Goal: Check status

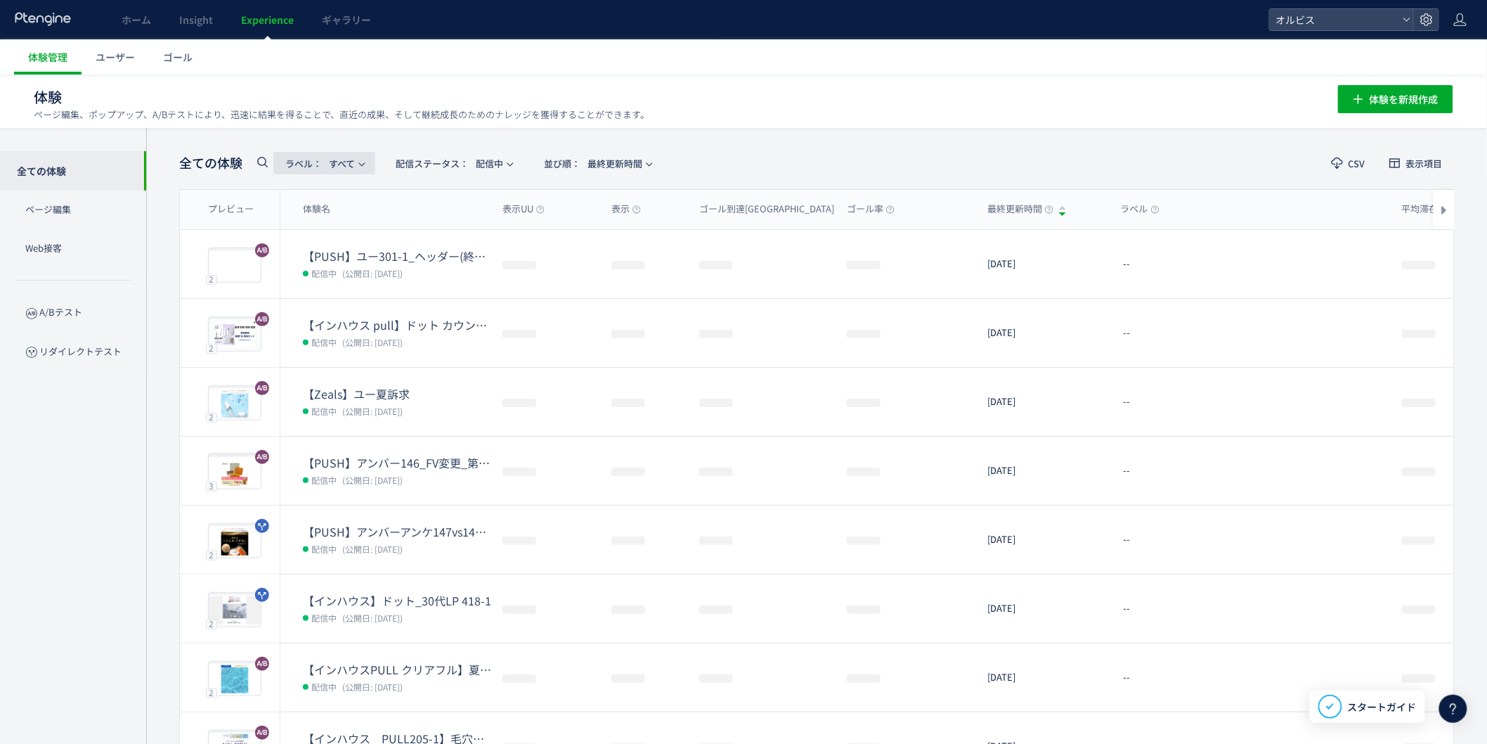
click at [333, 162] on span "ラベル： すべて" at bounding box center [320, 163] width 70 height 23
click at [431, 162] on span "配信ステータス​：" at bounding box center [432, 163] width 73 height 13
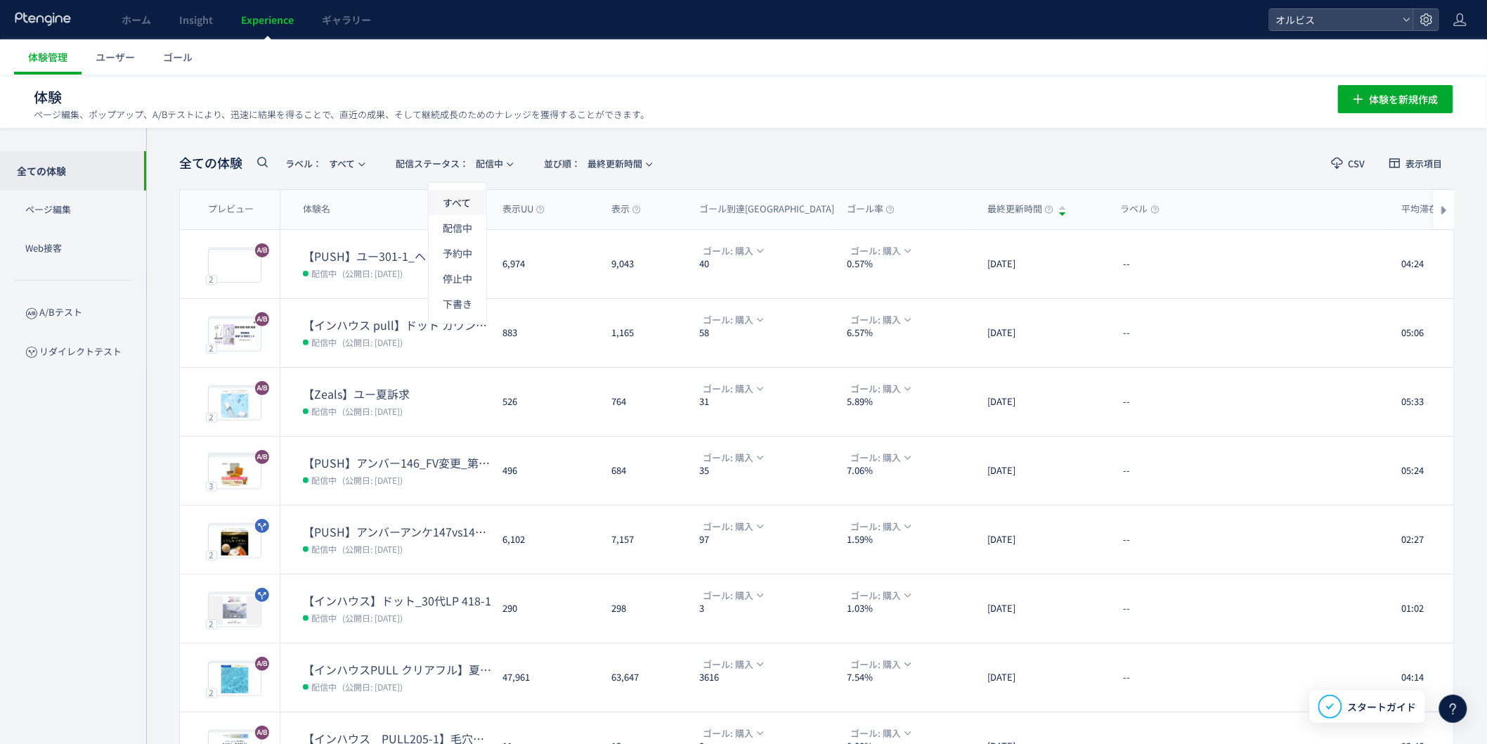
click at [462, 202] on li "すべて" at bounding box center [458, 202] width 58 height 25
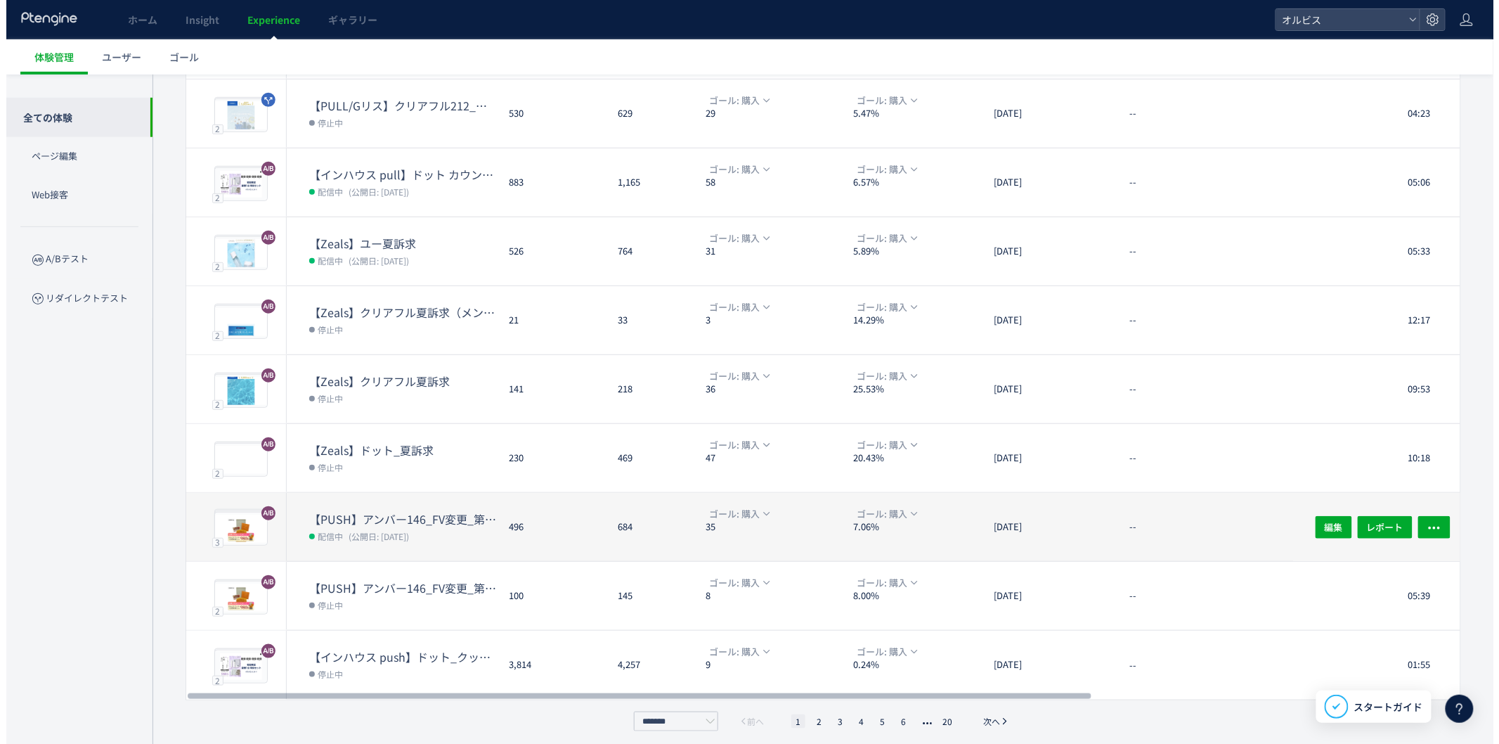
scroll to position [226, 0]
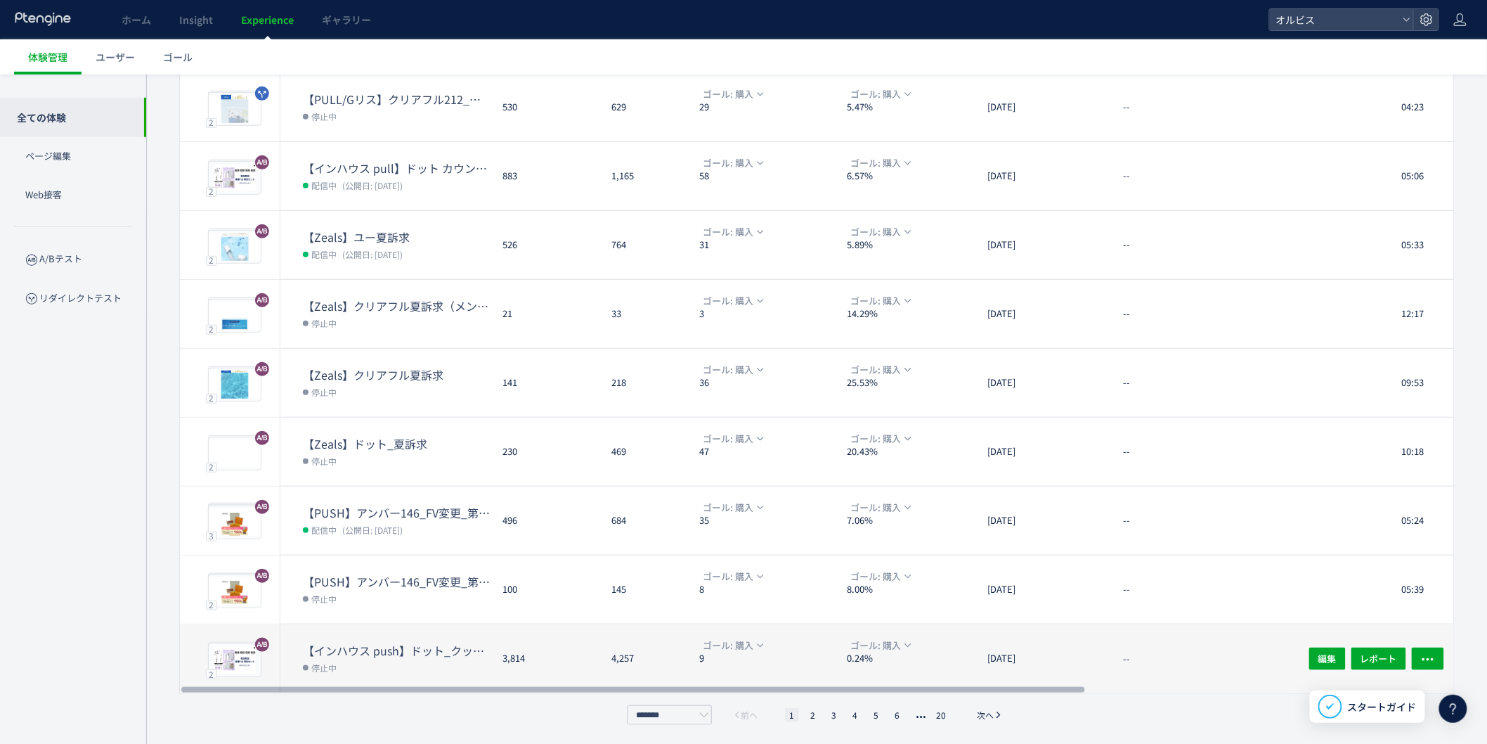
click at [452, 673] on dd "停止中" at bounding box center [397, 667] width 188 height 18
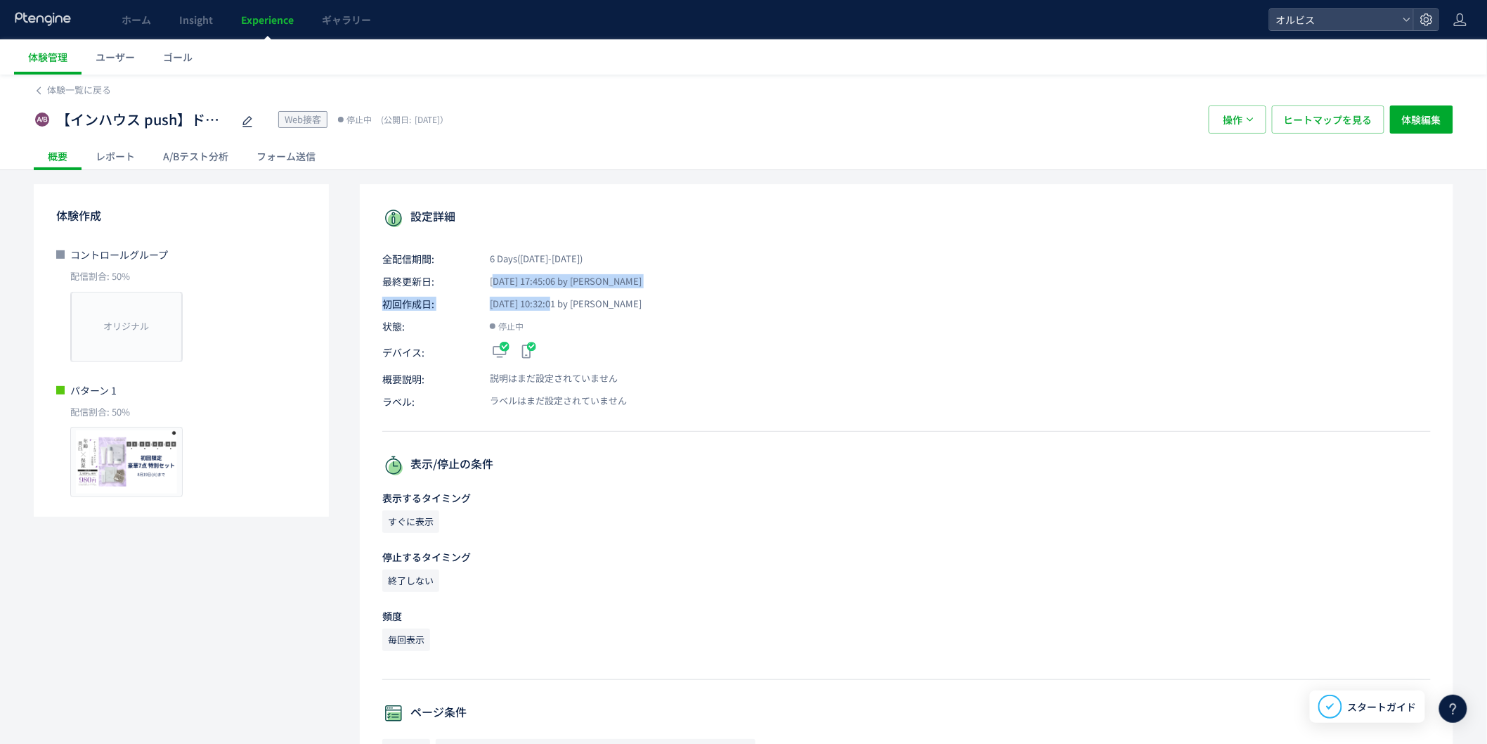
drag, startPoint x: 538, startPoint y: 295, endPoint x: 571, endPoint y: 306, distance: 35.6
click at [554, 297] on div "設定詳細 全配信期間: 6 Days([DATE]-[DATE]) 最終更新日: [DATE] 17:45:06 by [PERSON_NAME] 初回作成日…" at bounding box center [907, 752] width 1094 height 1137
click at [578, 311] on div "設定詳細 全配信期間: 6 Days([DATE]-[DATE]) 最終更新日: [DATE] 17:45:06 by [PERSON_NAME] 初回作成日…" at bounding box center [907, 752] width 1094 height 1137
click at [263, 29] on link "Experience" at bounding box center [267, 19] width 81 height 39
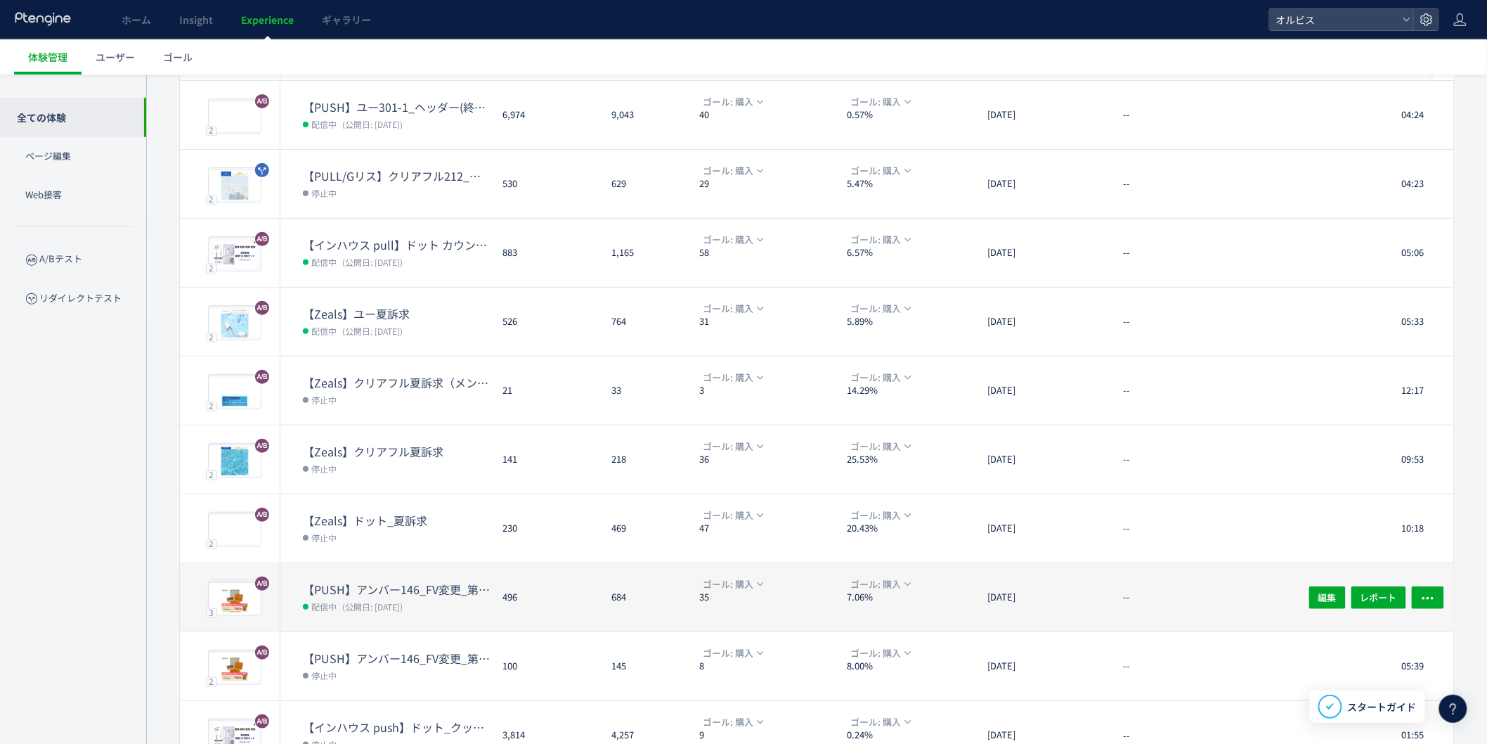
scroll to position [226, 0]
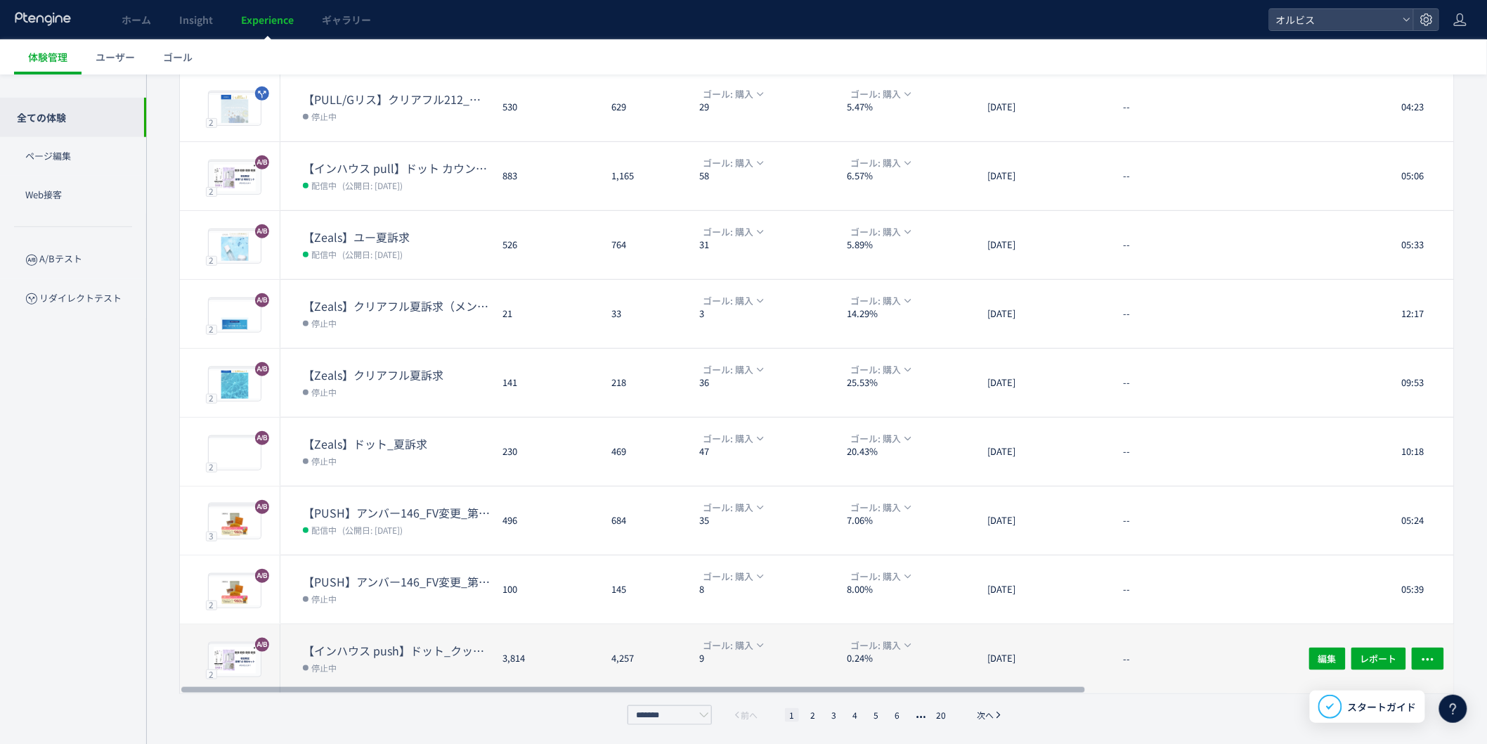
click at [422, 654] on dt "【インハウス push】ドット_クッション カウントダウンpopup" at bounding box center [397, 650] width 188 height 16
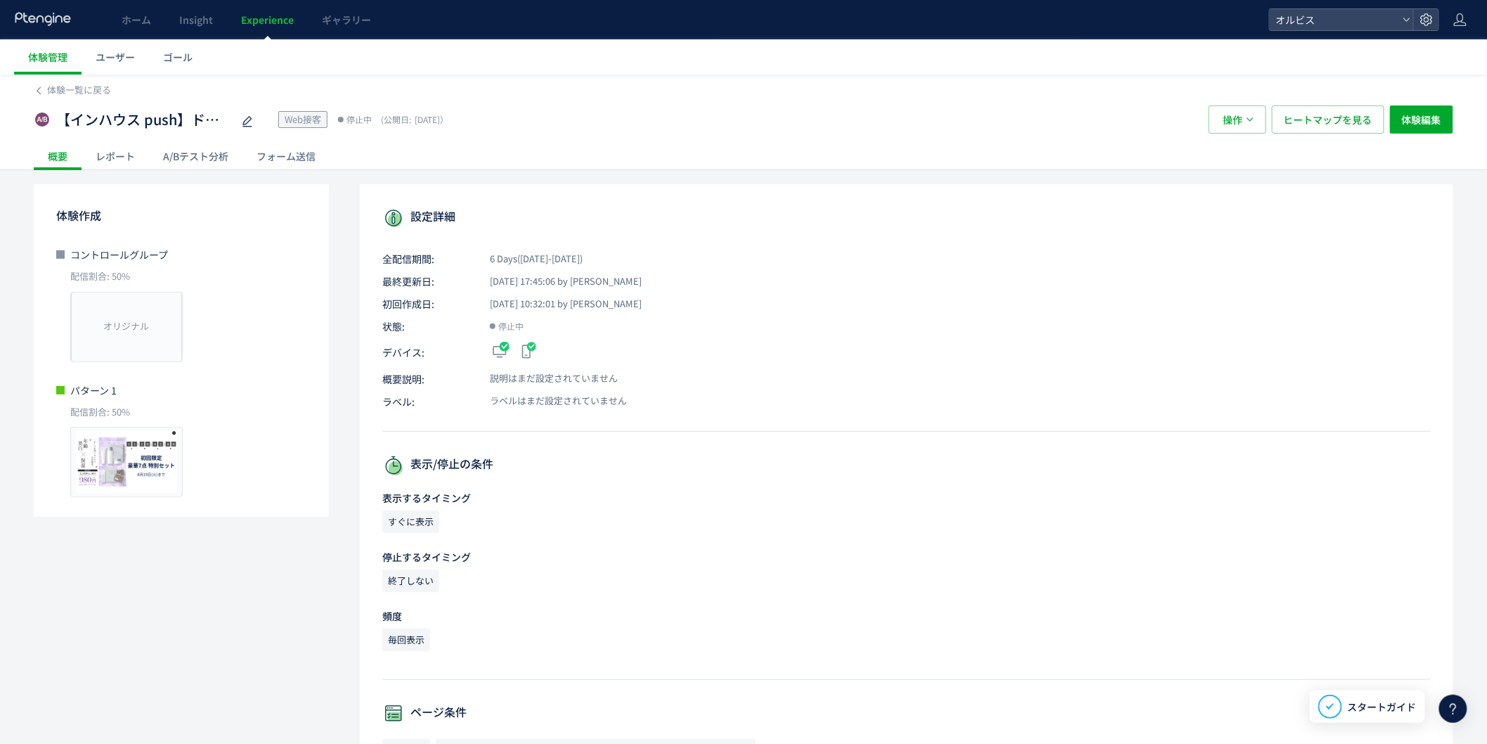
click at [202, 151] on div "A/Bテスト分析" at bounding box center [195, 156] width 93 height 28
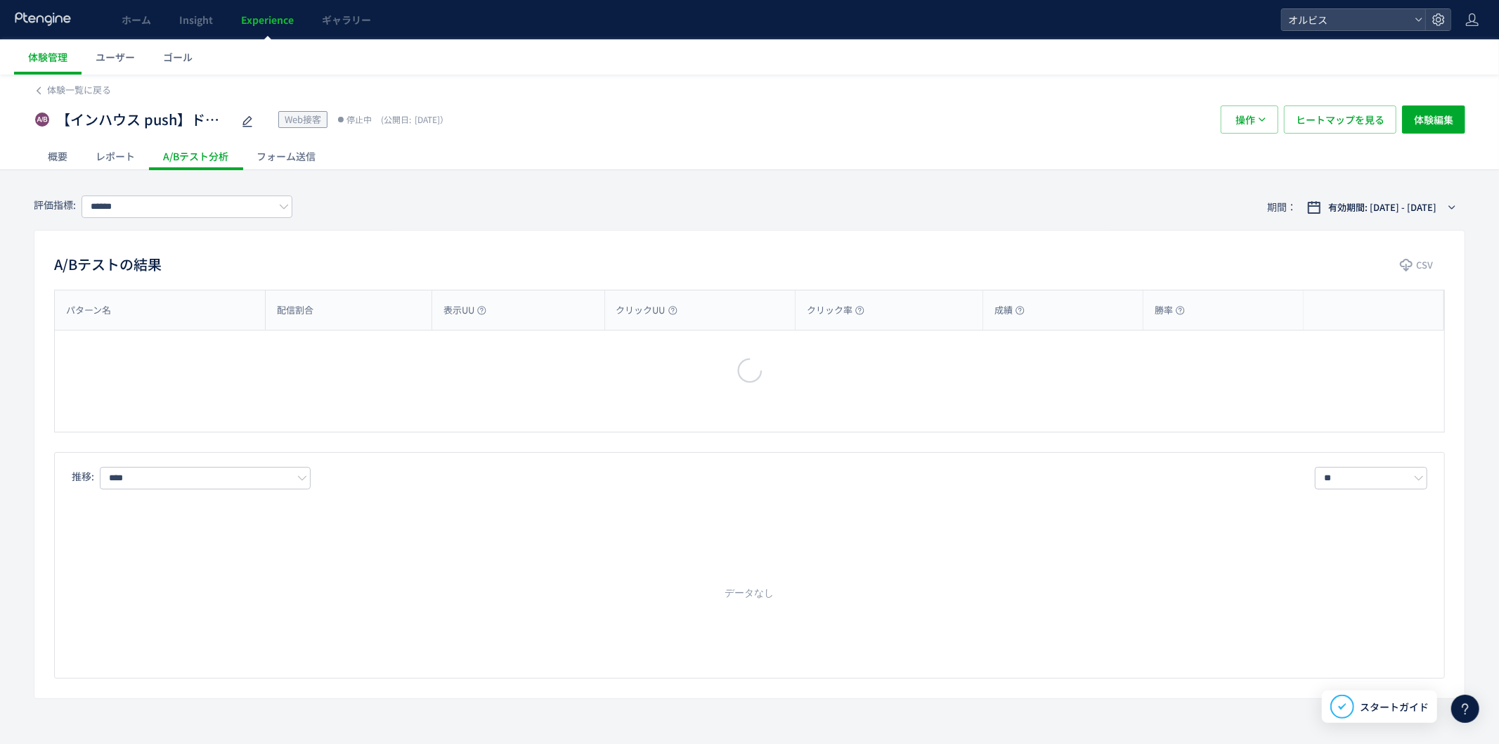
type input "**"
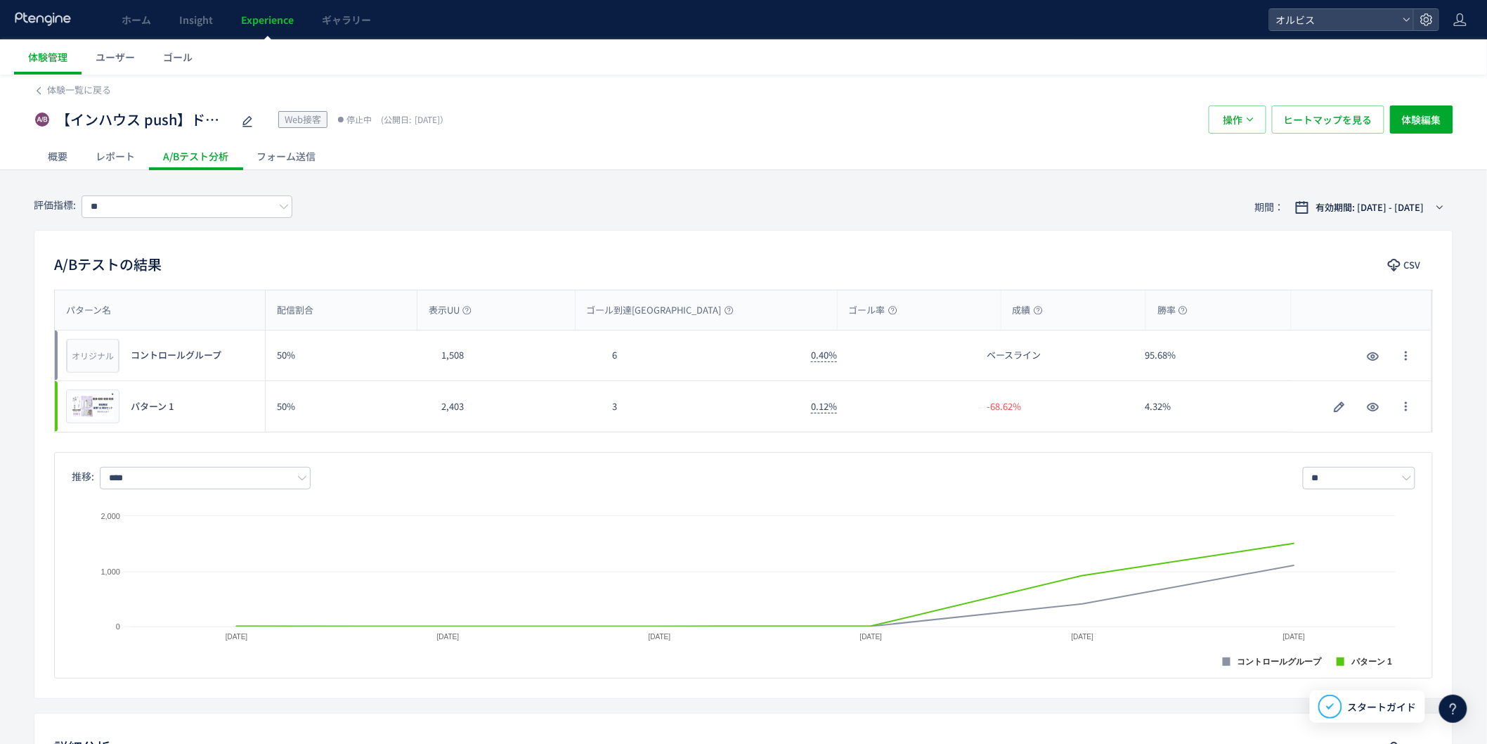
click at [628, 420] on div "3" at bounding box center [700, 406] width 199 height 51
drag, startPoint x: 164, startPoint y: 101, endPoint x: 160, endPoint y: 122, distance: 21.0
click at [160, 122] on div "【インハウス push】ドット_クッション カウントダウンpopup Web接客 停止中 (公開日: [DATE]） 操作 ヒートマップを見る 体験編集" at bounding box center [744, 119] width 1420 height 45
click at [160, 122] on span "【インハウス push】ドット_クッション カウントダウンpopup" at bounding box center [144, 120] width 176 height 20
click at [160, 122] on input "**********" at bounding box center [144, 120] width 176 height 28
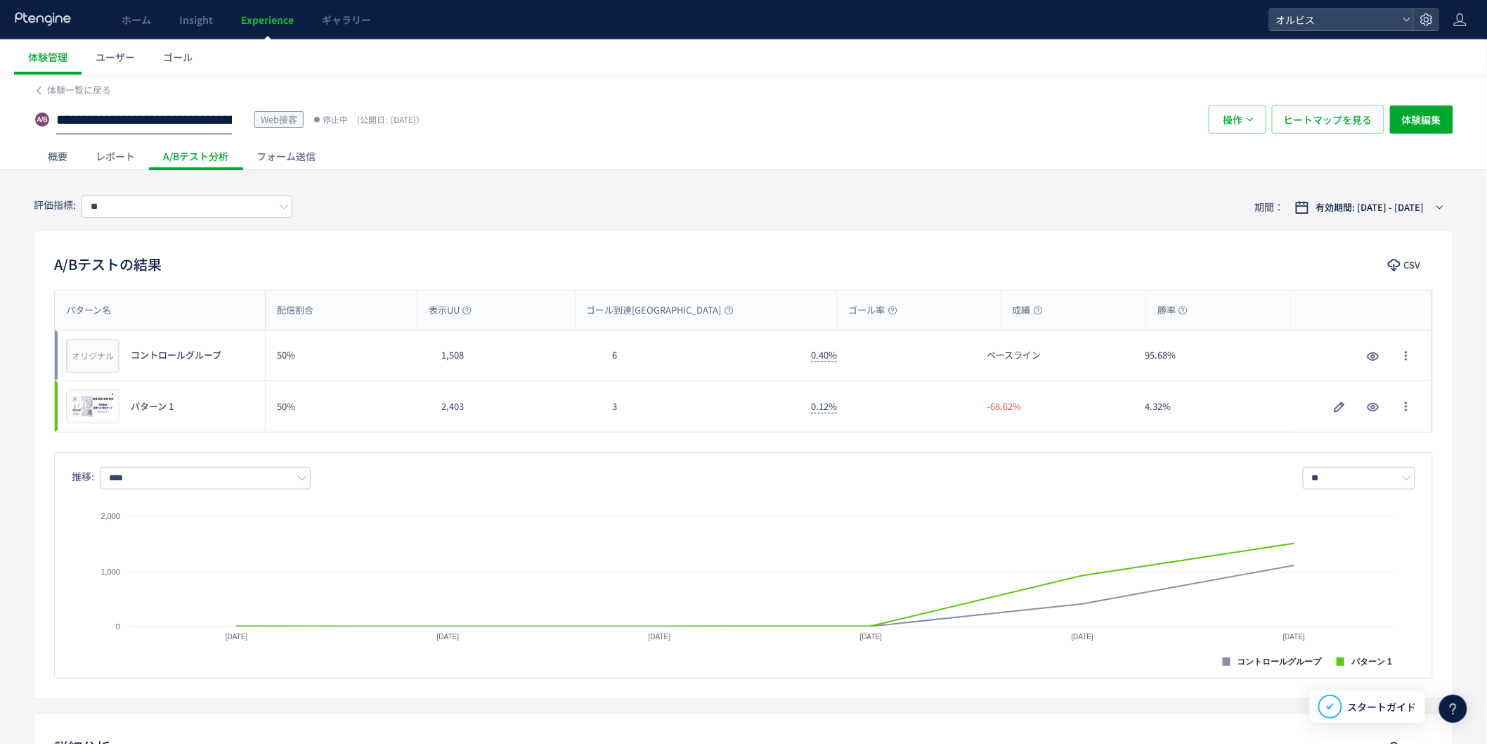
click at [444, 216] on div "評価指標: ** 期間： 有効期間: [DATE] - [DATE]" at bounding box center [744, 207] width 1420 height 46
drag, startPoint x: 285, startPoint y: 411, endPoint x: 710, endPoint y: 423, distance: 424.7
click at [699, 423] on div "プレビュー パターン 1 50% 2,403 3 0.12% -68.62% 4.32% プレビュー パターン 1" at bounding box center [744, 406] width 1378 height 51
click at [896, 409] on div "0.12%" at bounding box center [888, 406] width 176 height 51
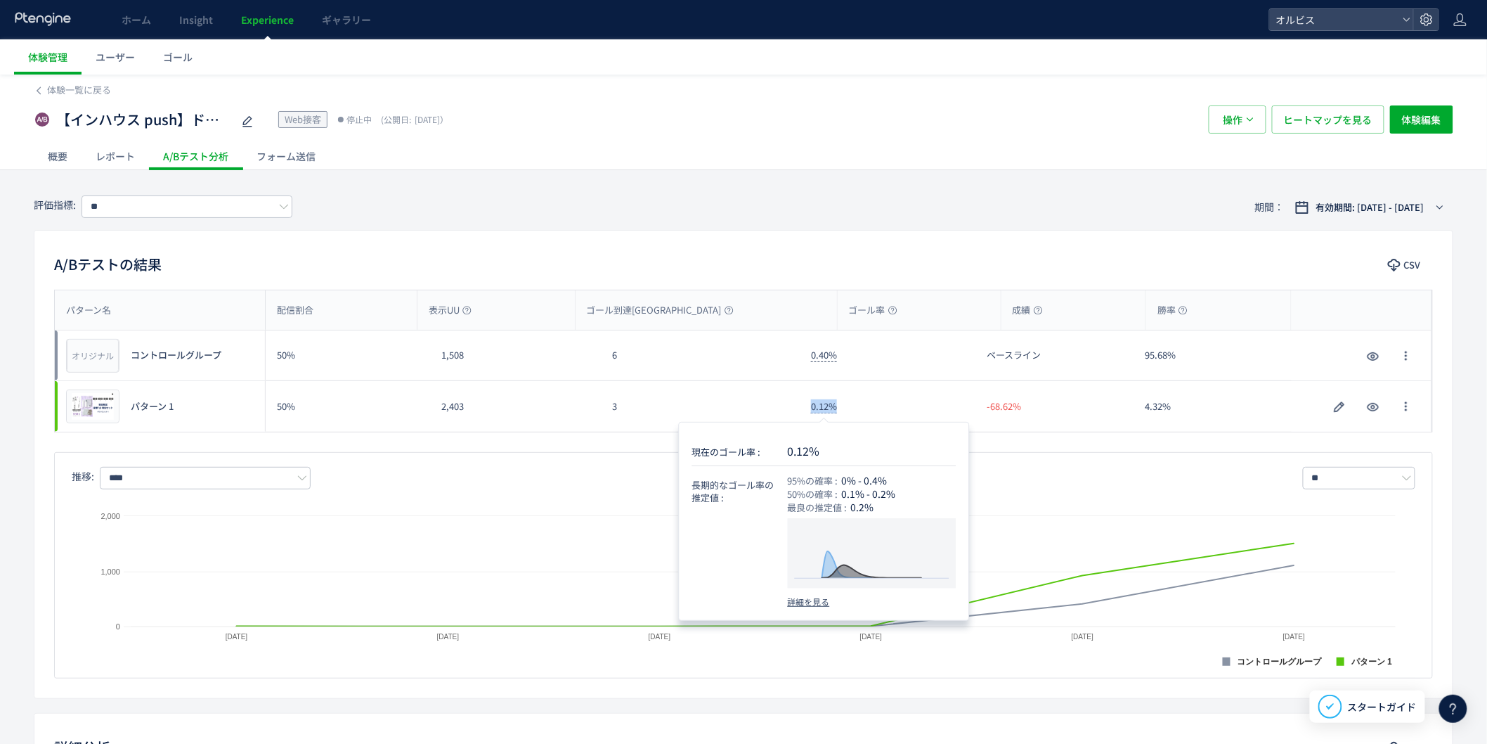
drag, startPoint x: 869, startPoint y: 415, endPoint x: 689, endPoint y: 409, distance: 180.0
click at [656, 399] on div "プレビュー パターン 1 50% 2,403 3 0.12% -68.62% 4.32% プレビュー パターン 1" at bounding box center [744, 406] width 1378 height 51
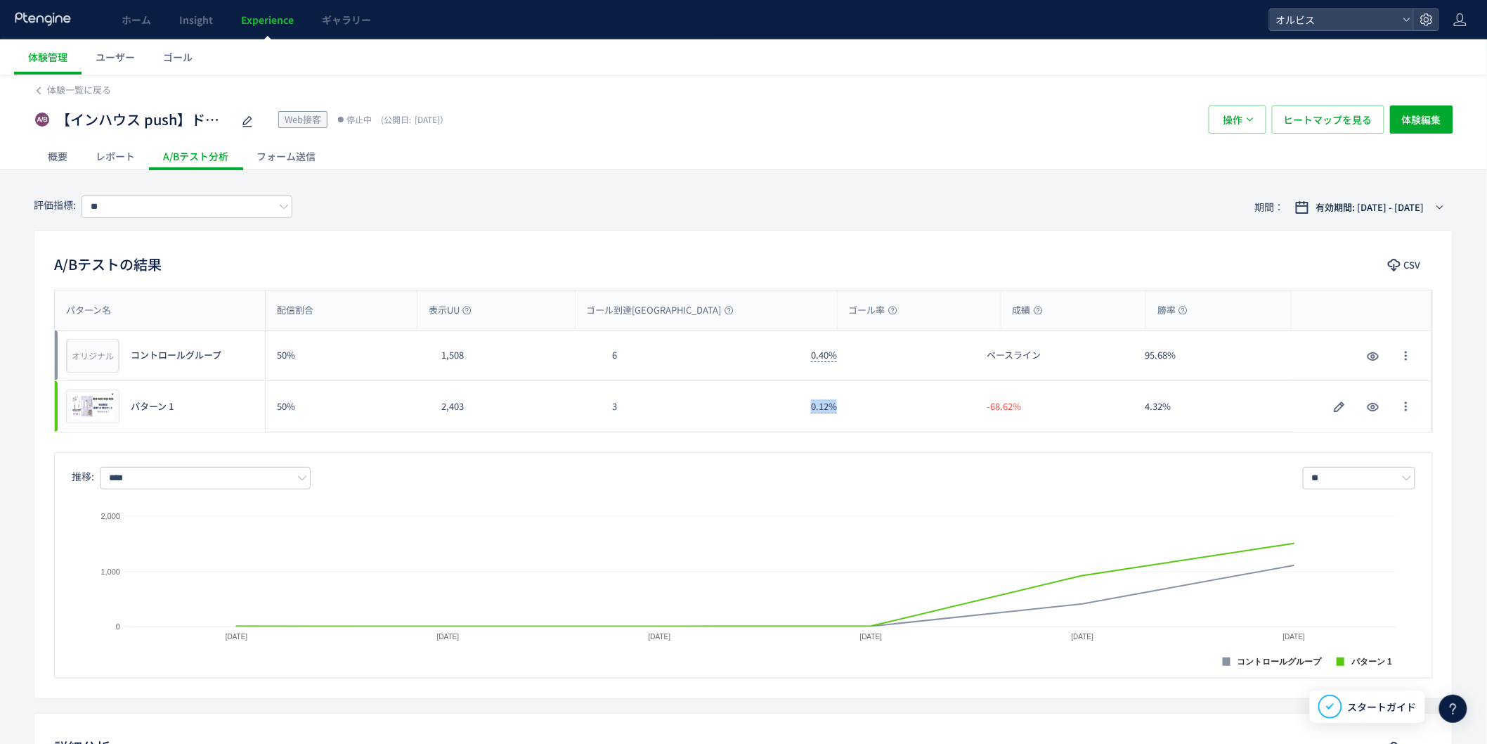
drag, startPoint x: 921, startPoint y: 418, endPoint x: 943, endPoint y: 420, distance: 22.0
click at [919, 418] on div "0.12%" at bounding box center [888, 406] width 176 height 51
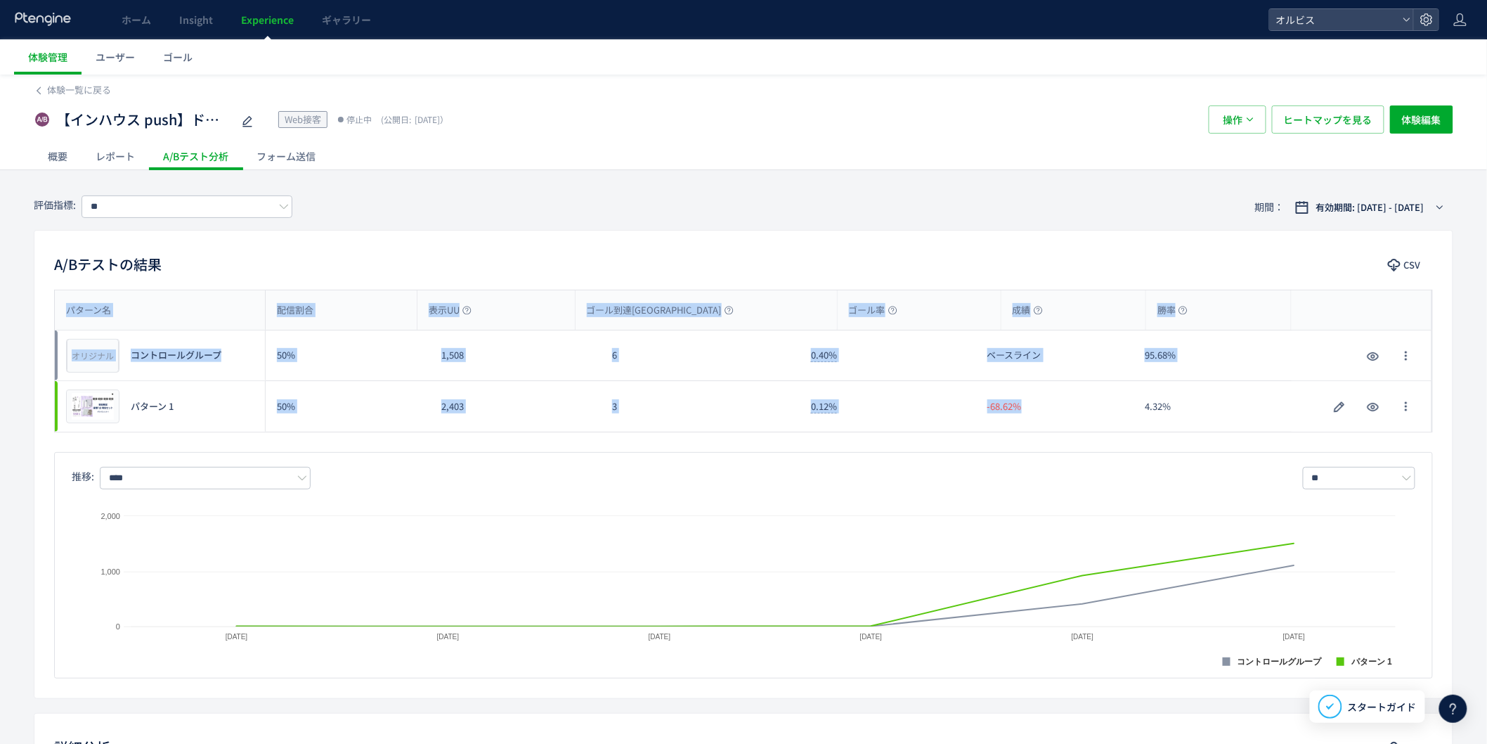
drag, startPoint x: 1053, startPoint y: 410, endPoint x: 259, endPoint y: 330, distance: 798.3
click at [259, 330] on div "パターン名 配信割合 表示UU ゴール到達UU ゴール率 成績 勝率 パターン名 オリジナル プレビュー コントロールグループ 50% 1,508 6 0.4…" at bounding box center [744, 360] width 1378 height 141
click at [272, 352] on div "50%" at bounding box center [348, 355] width 164 height 50
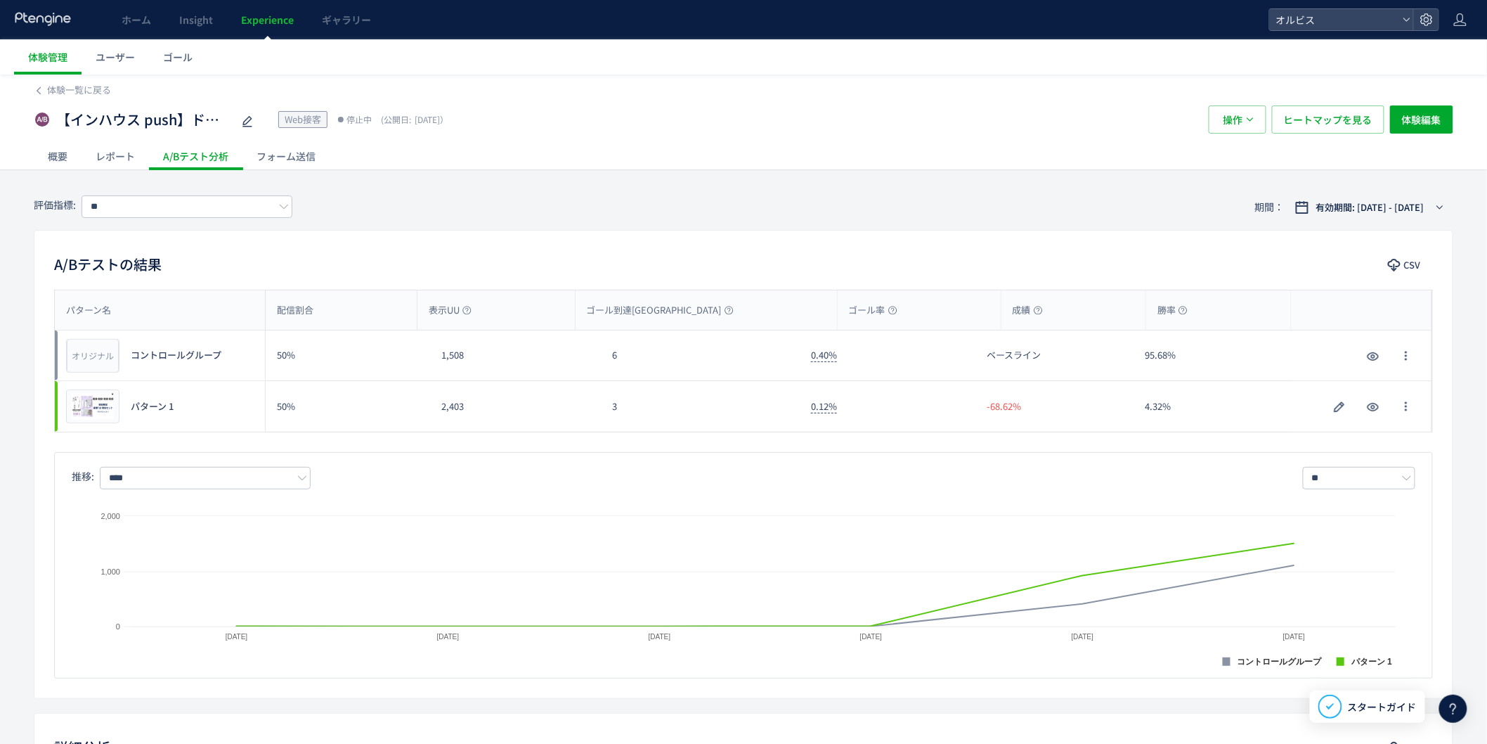
click at [262, 20] on span "Experience" at bounding box center [267, 20] width 53 height 14
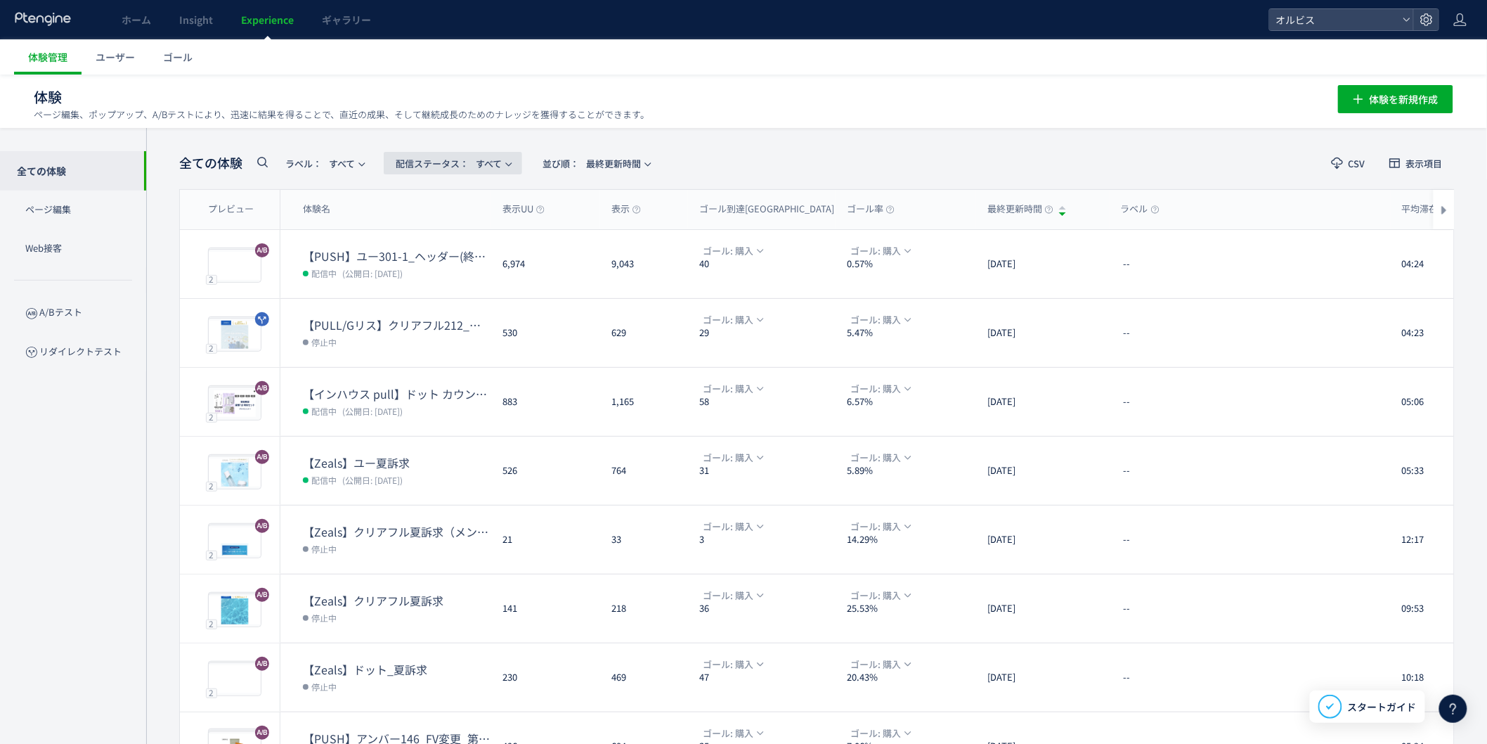
click at [462, 163] on span "配信ステータス​：" at bounding box center [432, 163] width 73 height 13
click at [451, 227] on li "配信中" at bounding box center [457, 227] width 58 height 25
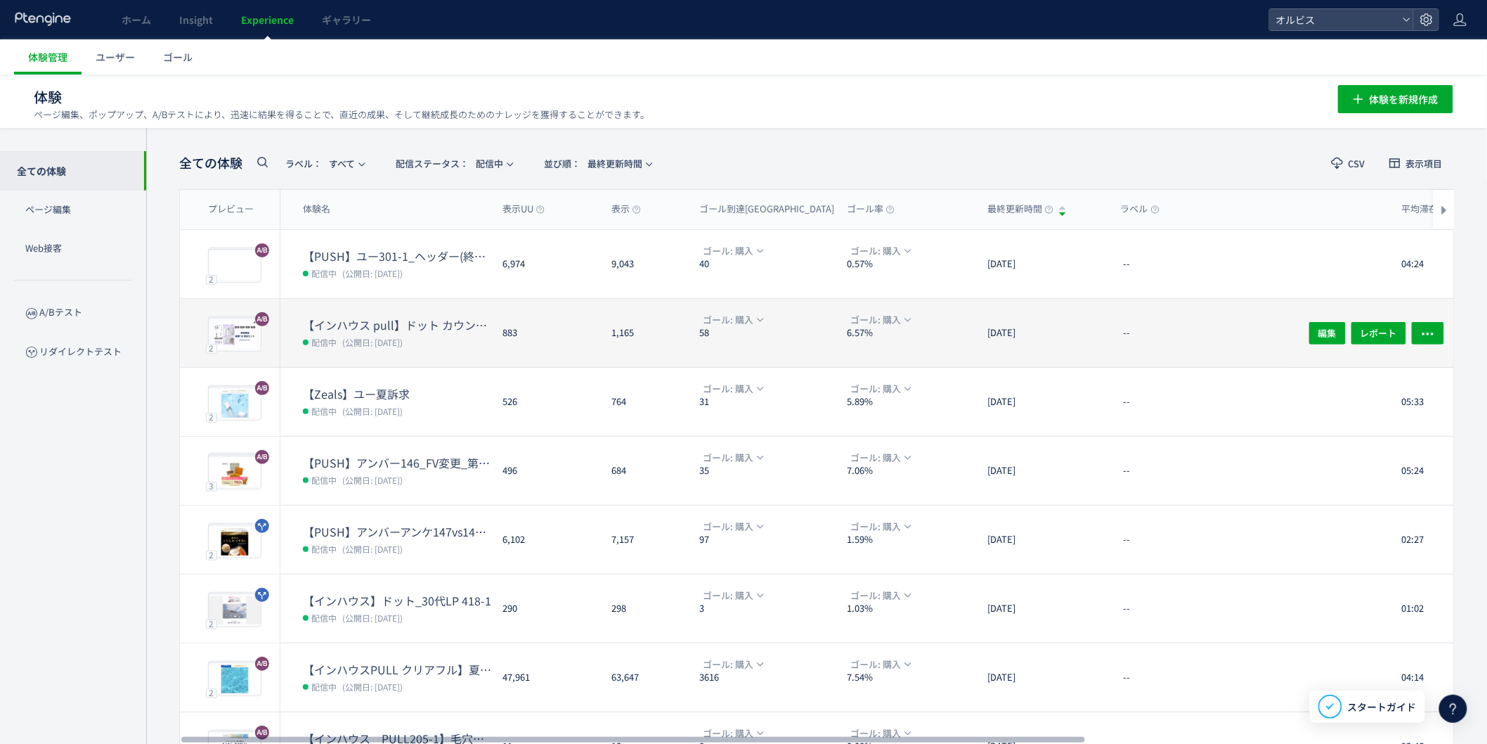
click at [425, 328] on dt "【インハウス pull】ドット カウントダウンpopup" at bounding box center [397, 325] width 188 height 16
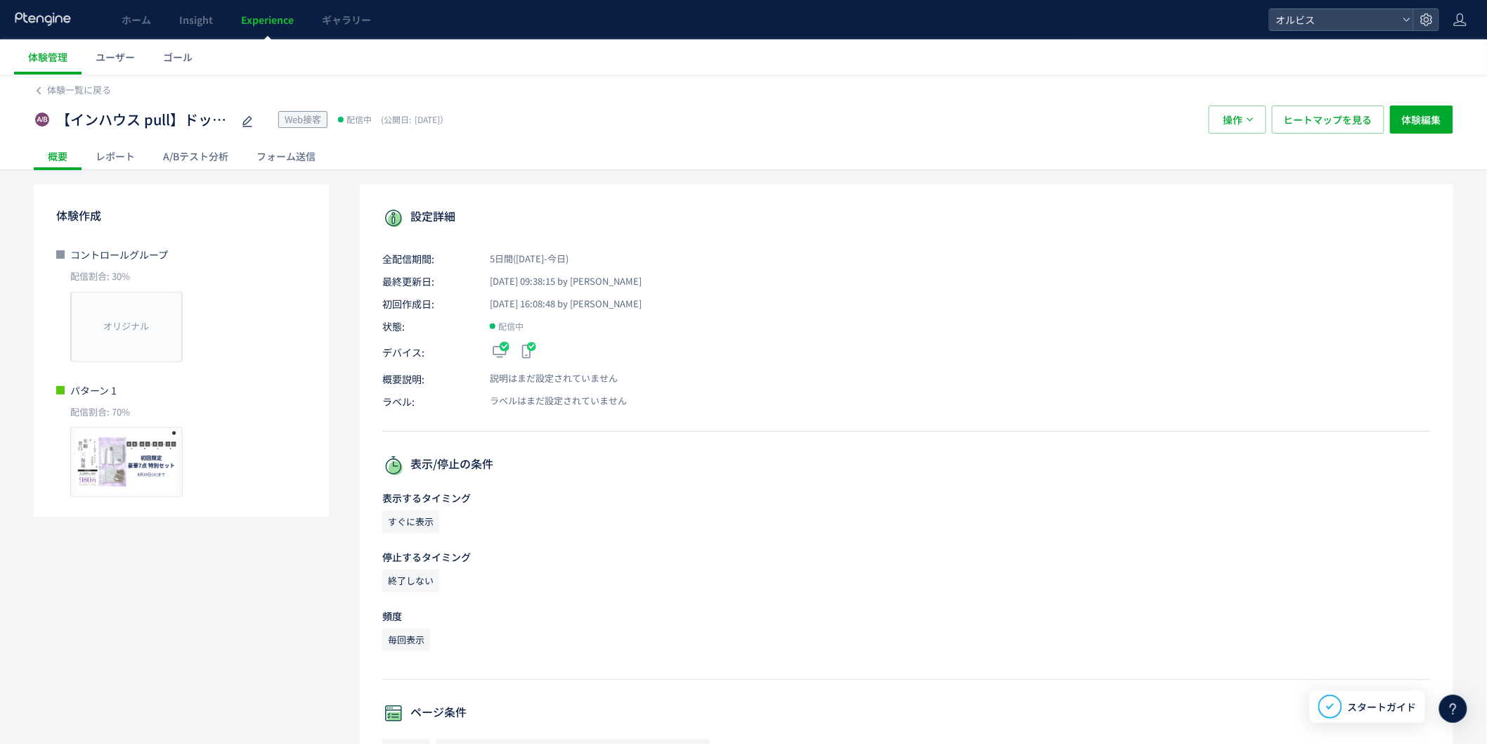
click at [193, 157] on div "A/Bテスト分析" at bounding box center [195, 156] width 93 height 28
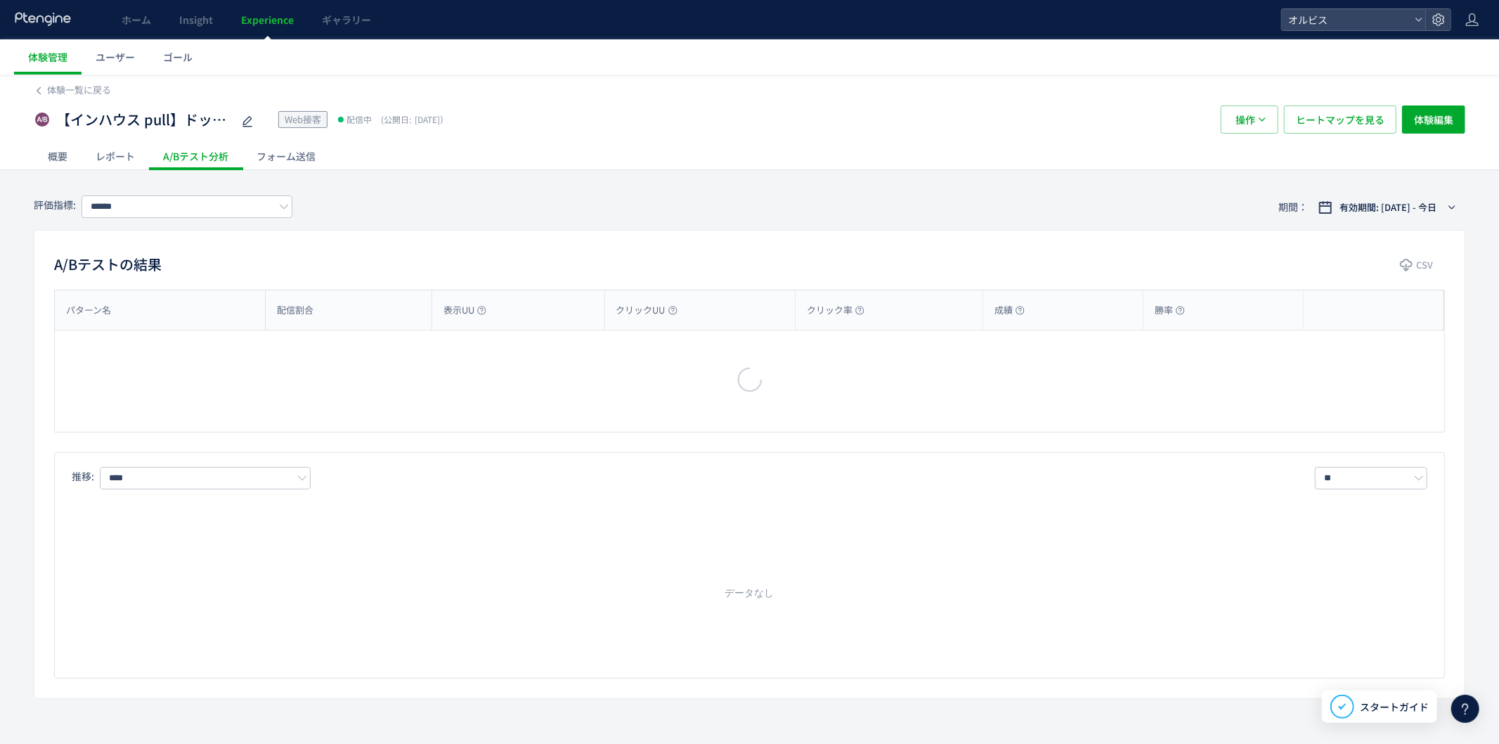
type input "**"
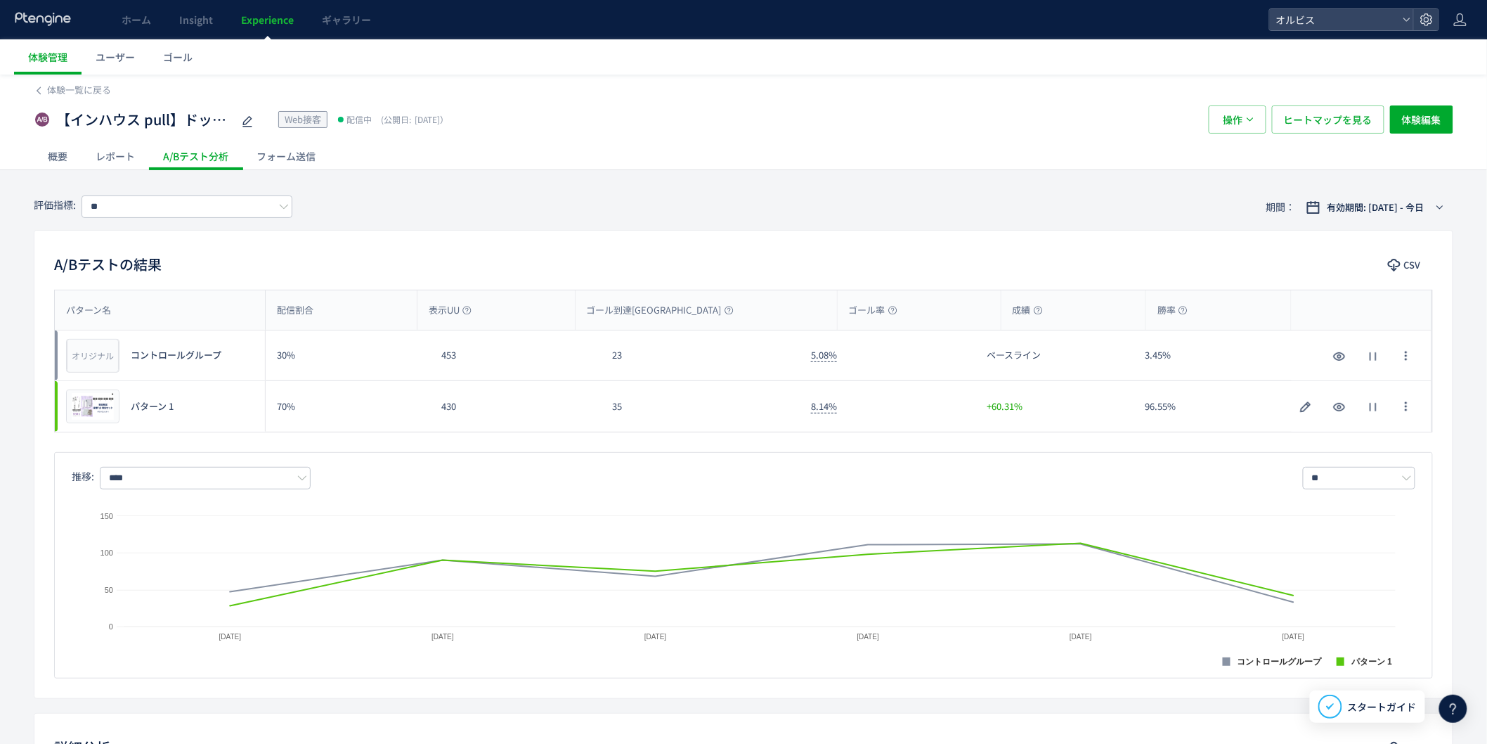
click at [663, 413] on div "35" at bounding box center [700, 406] width 199 height 51
click at [629, 401] on div "35" at bounding box center [700, 406] width 199 height 51
click at [916, 416] on div "8.14%" at bounding box center [888, 406] width 176 height 51
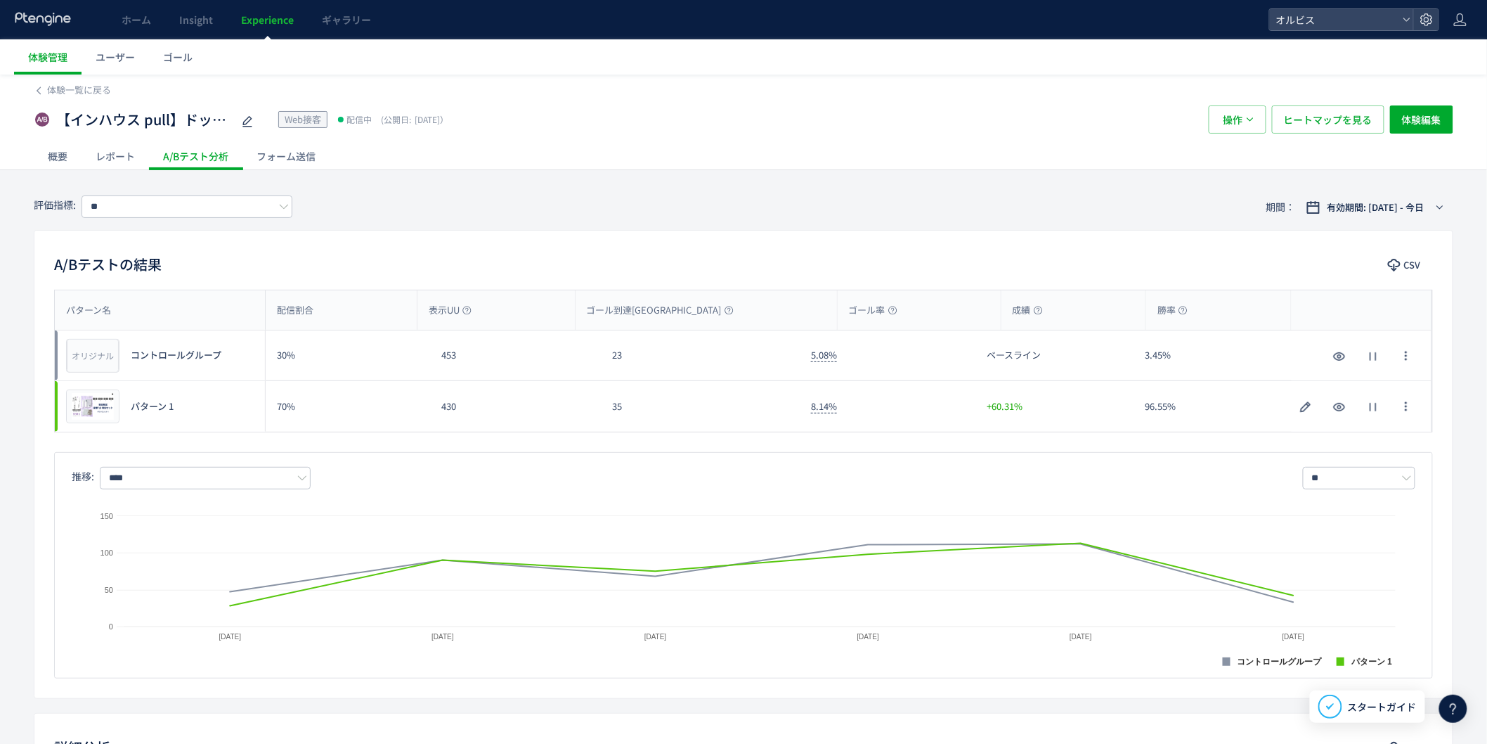
click at [916, 416] on div "8.14%" at bounding box center [888, 406] width 176 height 51
click at [63, 162] on div "概要" at bounding box center [58, 156] width 48 height 28
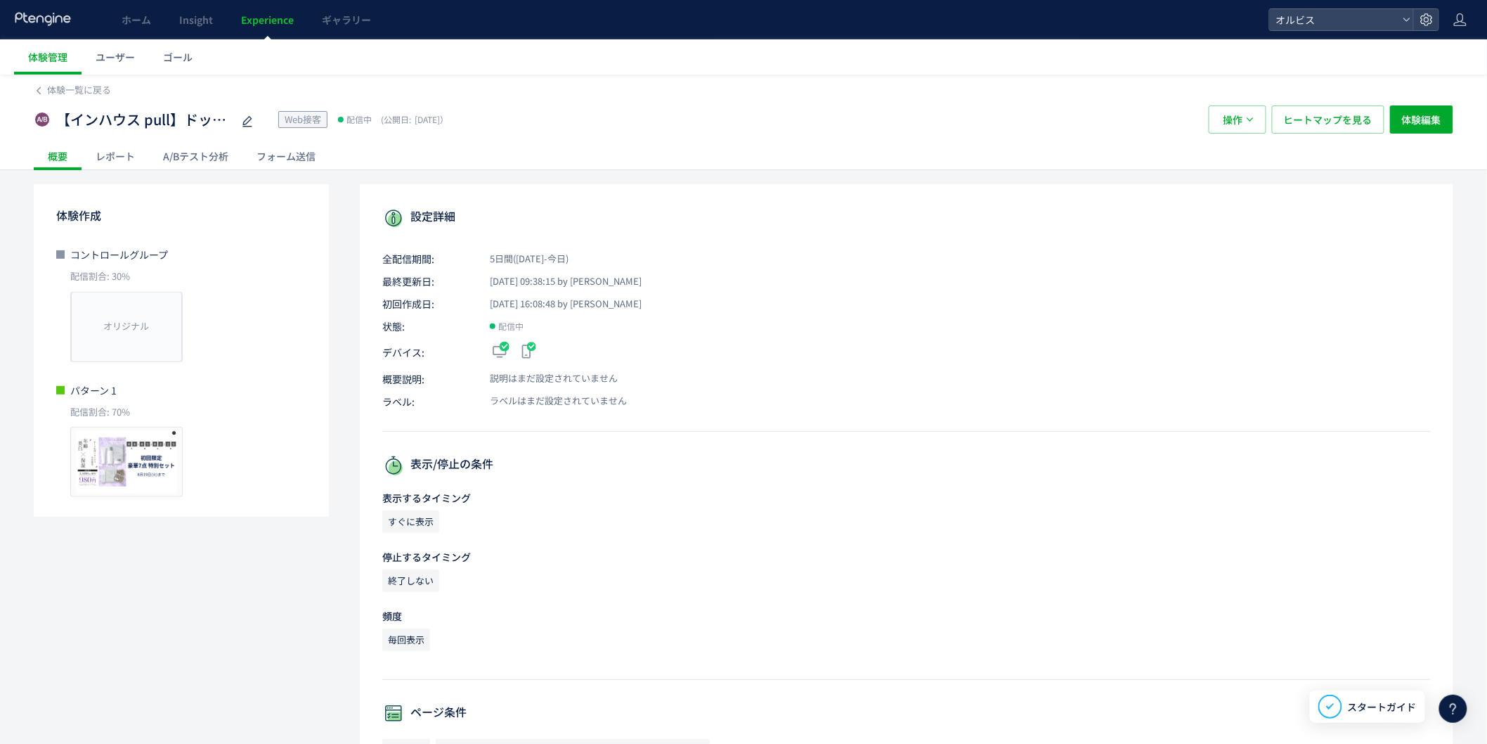
click at [195, 162] on div "A/Bテスト分析" at bounding box center [195, 156] width 93 height 28
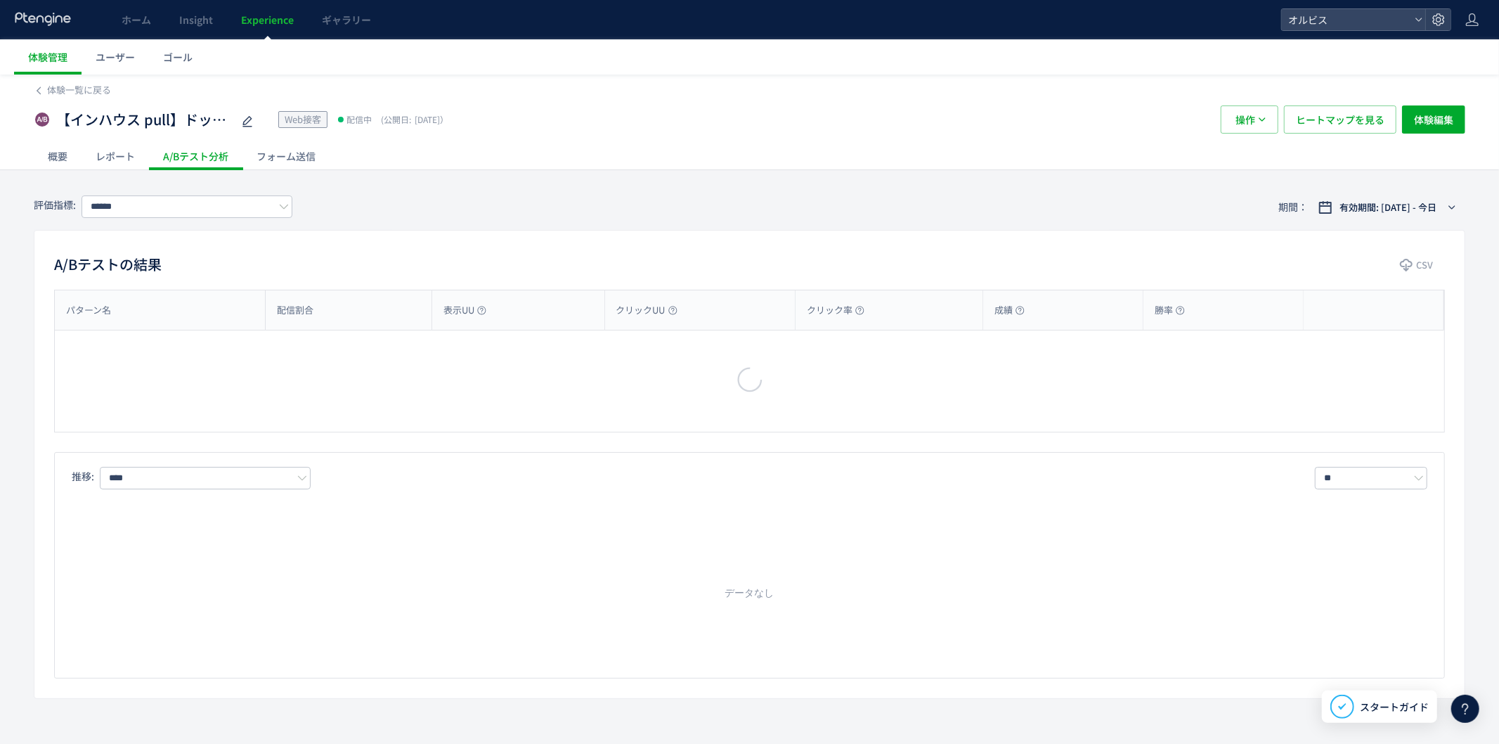
type input "**"
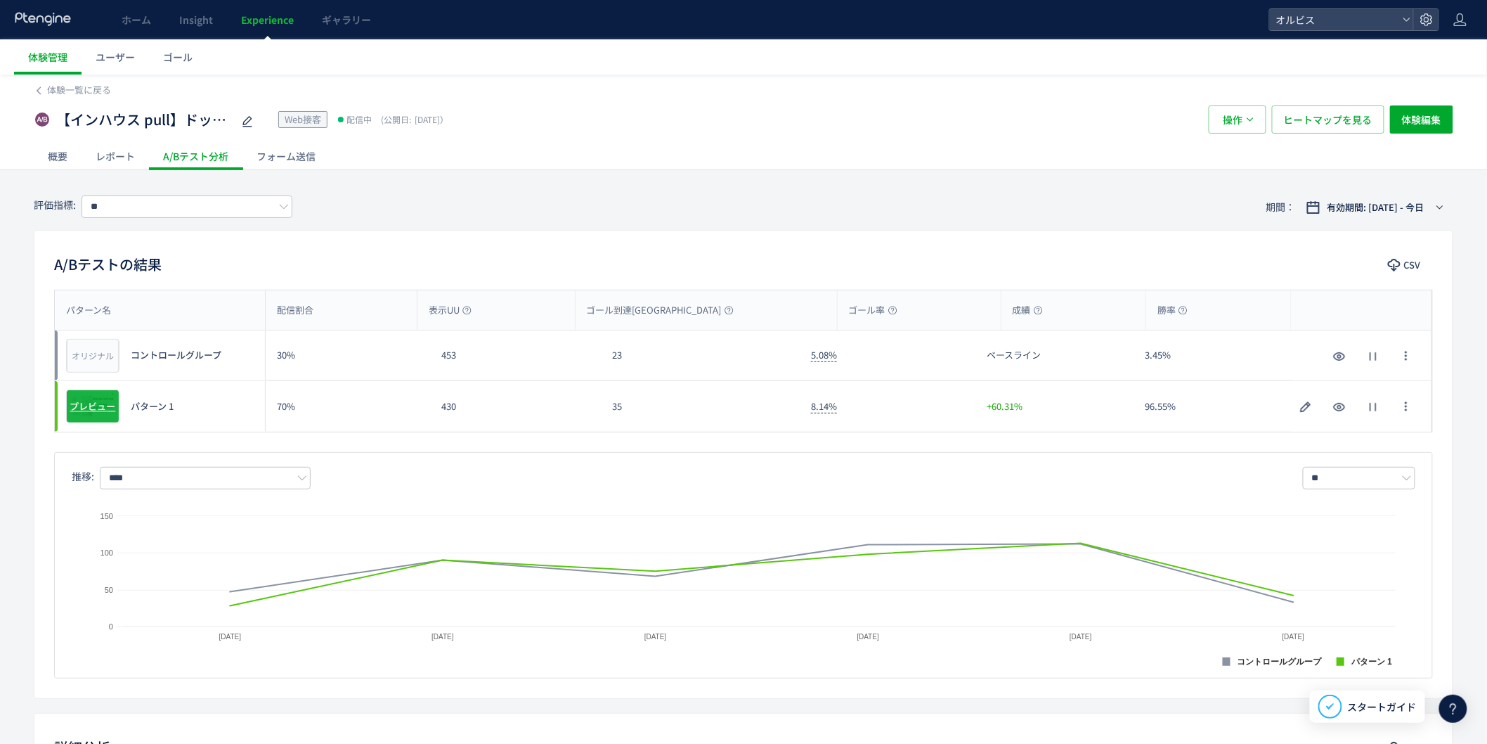
click at [108, 403] on span "プレビュー" at bounding box center [93, 406] width 46 height 13
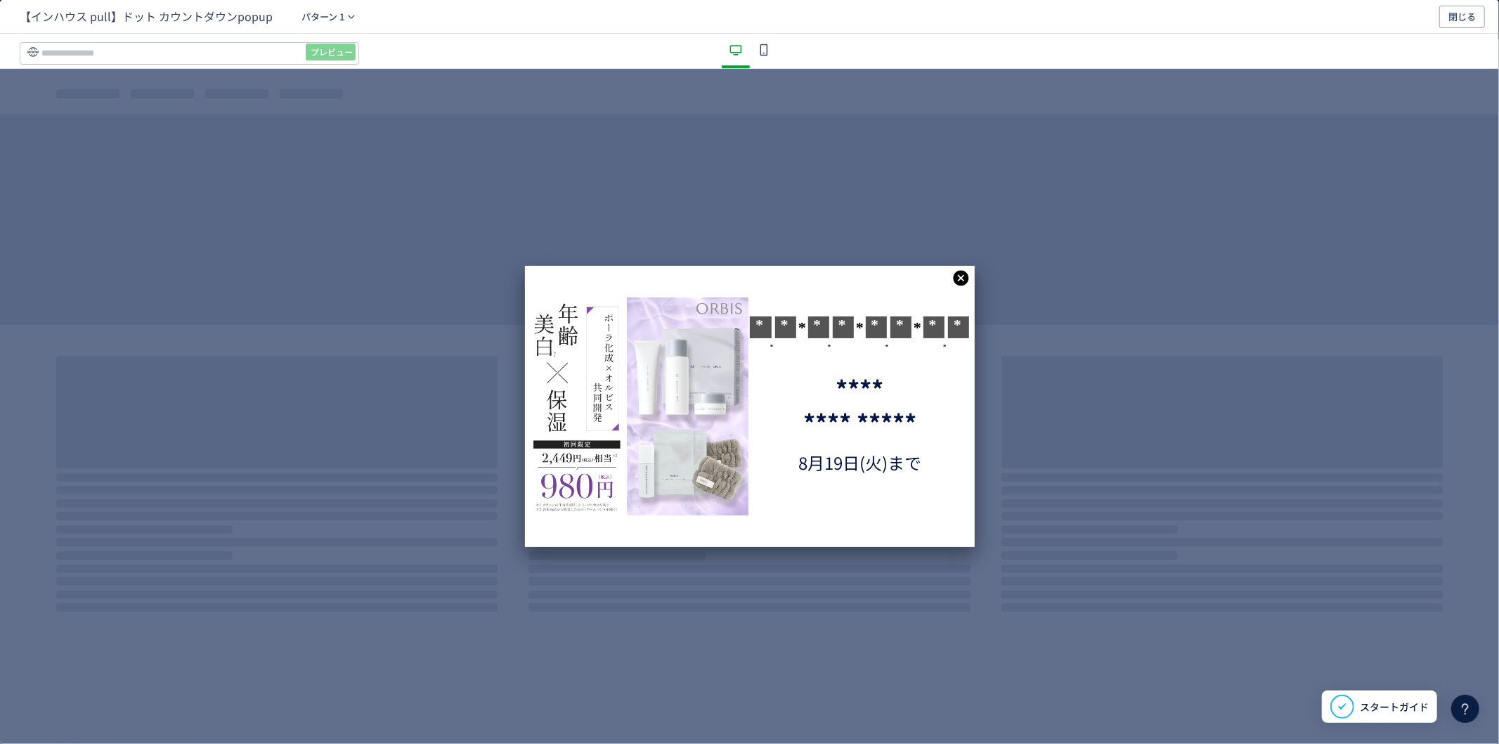
click at [768, 51] on icon "dialog" at bounding box center [764, 49] width 17 height 17
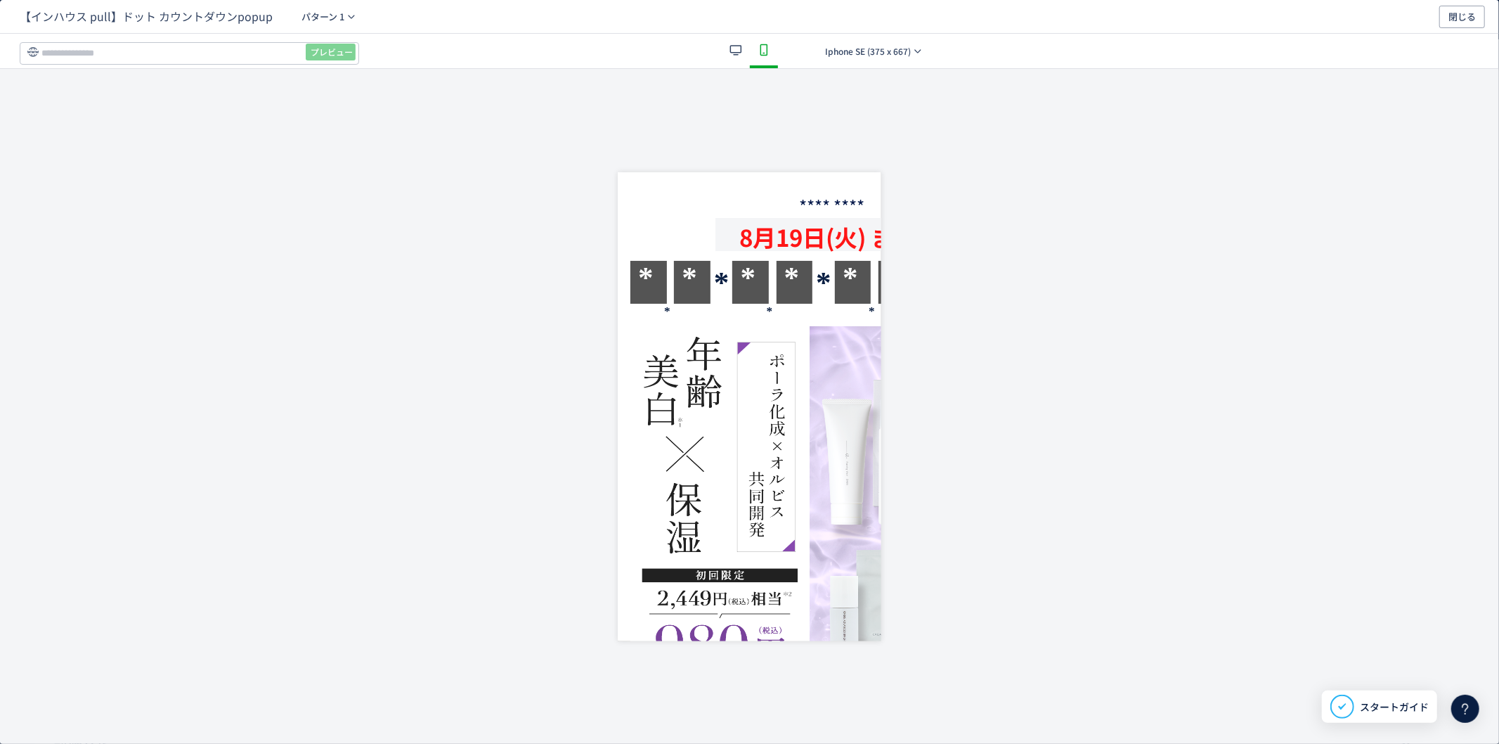
click at [750, 53] on div "dialog" at bounding box center [764, 51] width 28 height 34
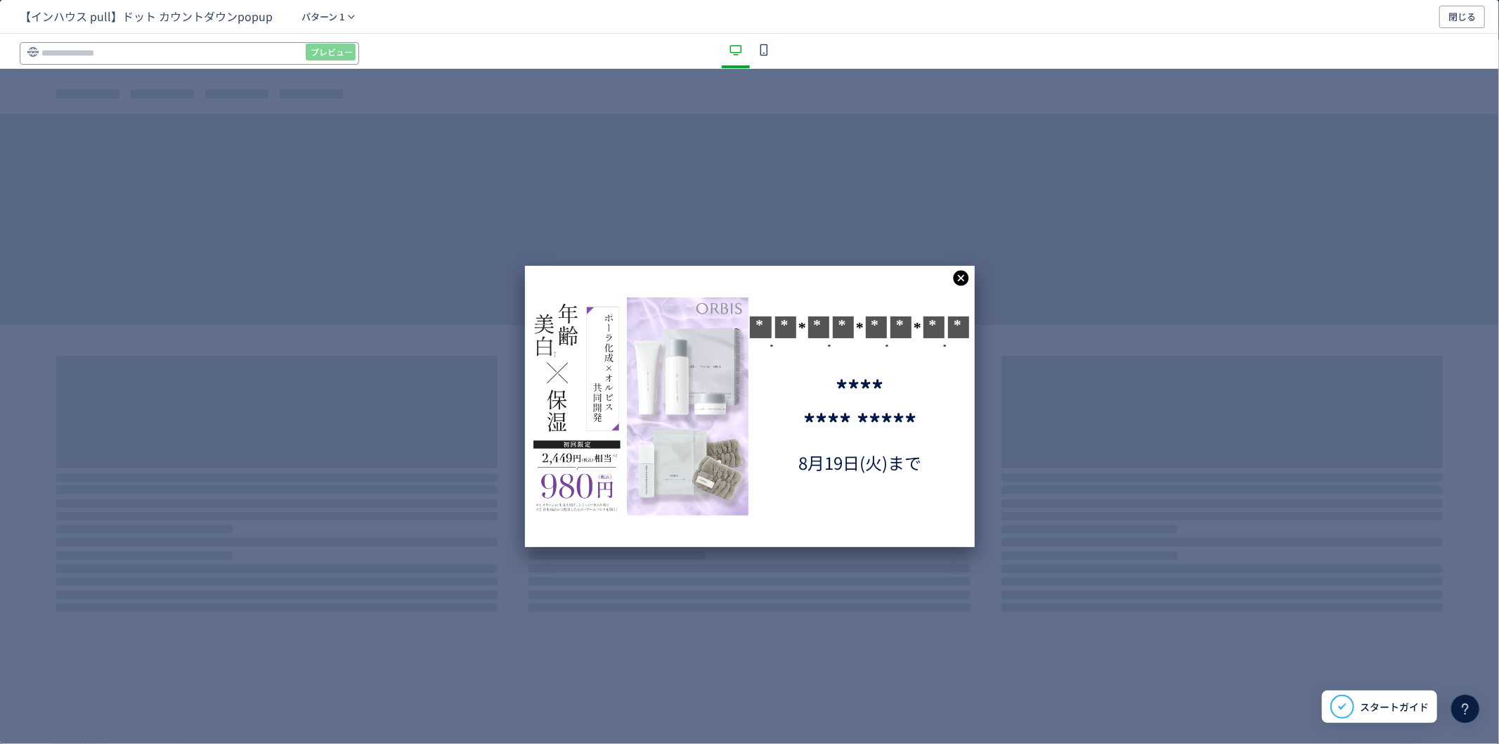
click at [124, 59] on input "dialog" at bounding box center [189, 53] width 339 height 22
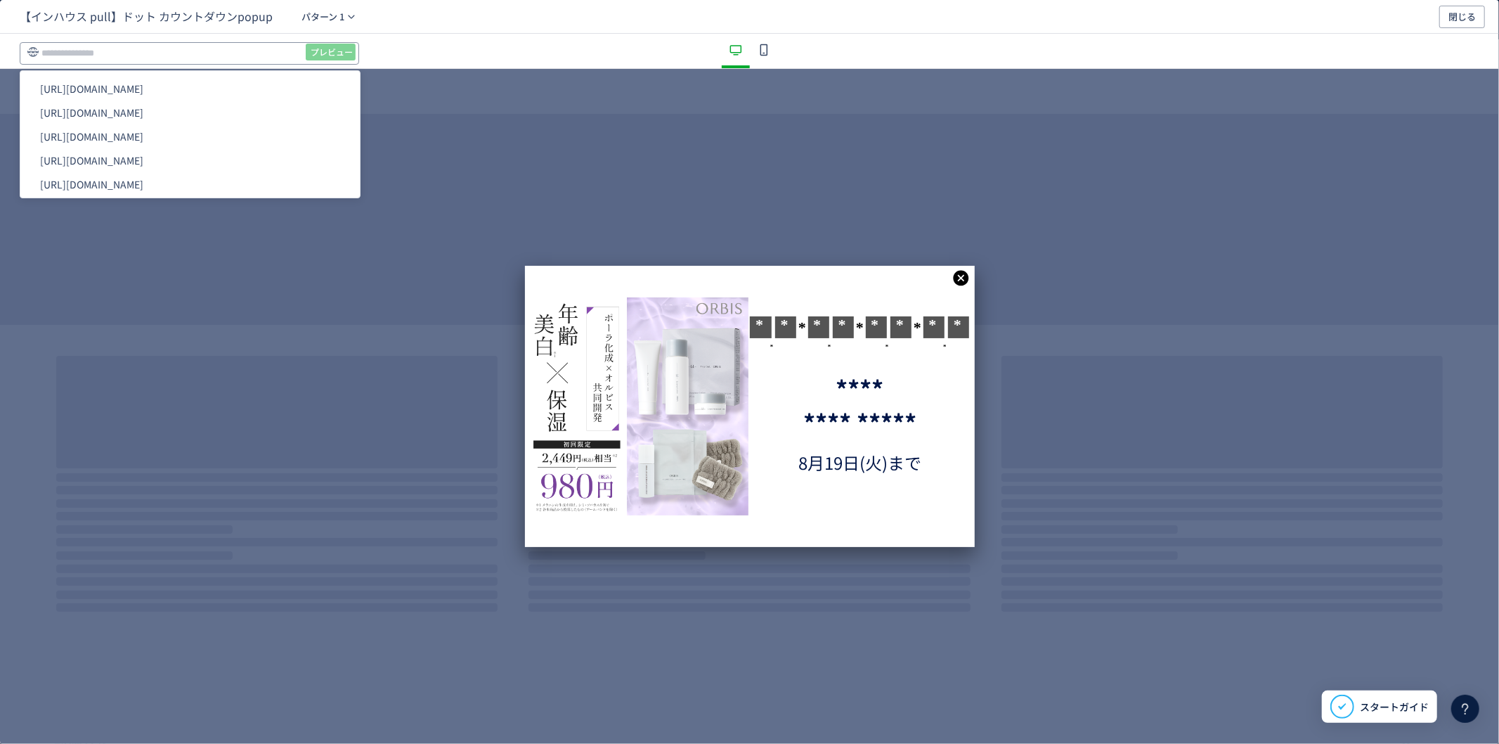
click at [194, 46] on input "dialog" at bounding box center [189, 53] width 339 height 22
click at [242, 117] on li "[URL][DOMAIN_NAME]" at bounding box center [190, 113] width 328 height 24
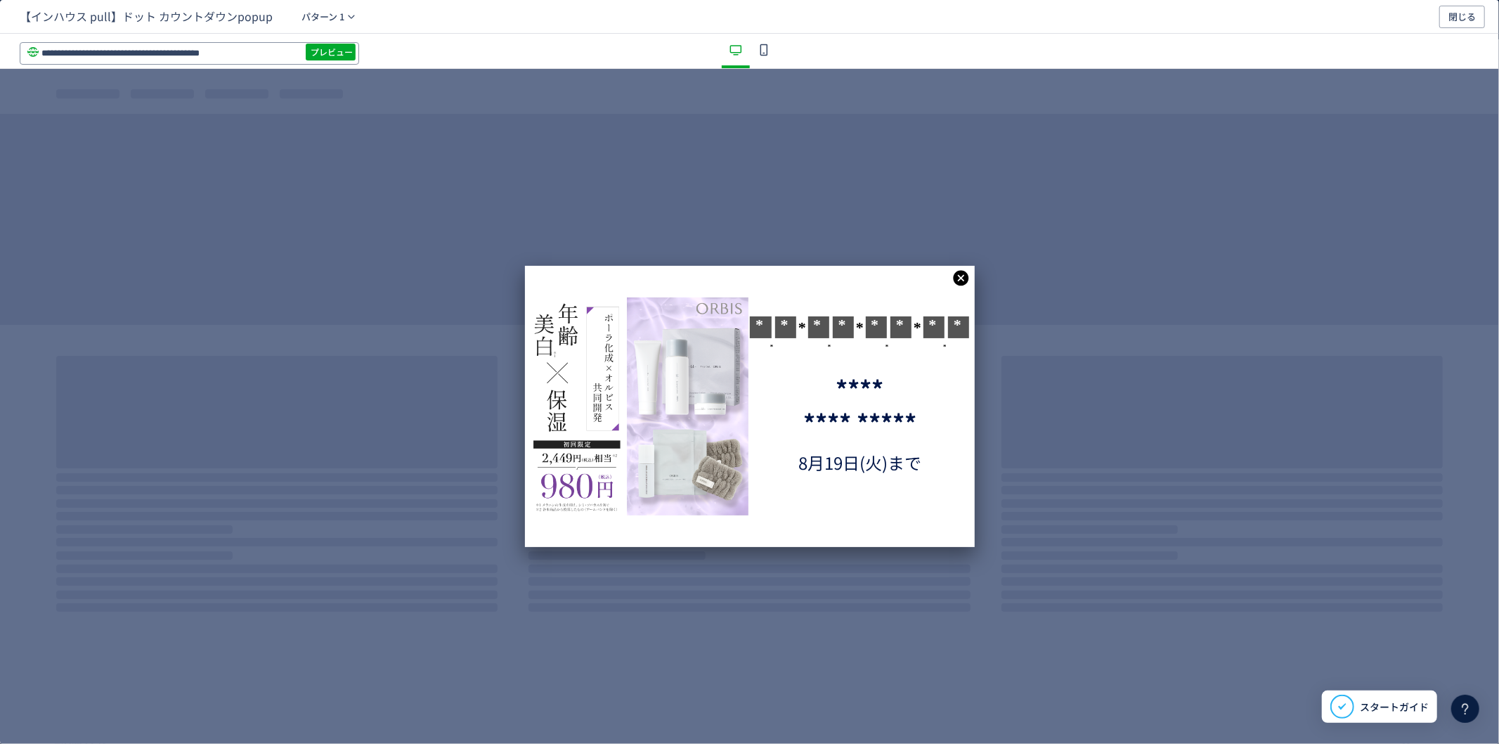
drag, startPoint x: 206, startPoint y: 58, endPoint x: 277, endPoint y: 44, distance: 72.2
click at [277, 44] on input "**********" at bounding box center [189, 53] width 339 height 22
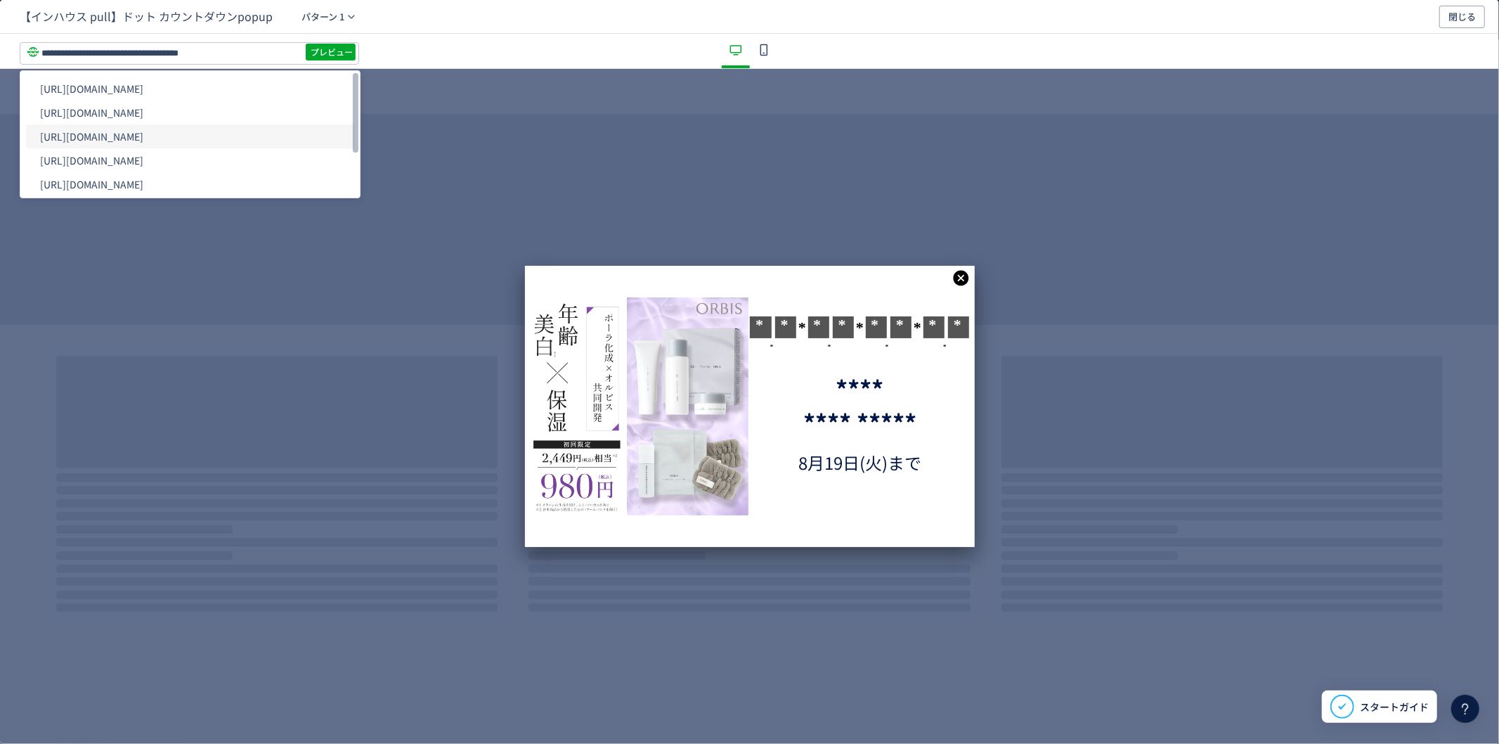
click at [252, 138] on li "[URL][DOMAIN_NAME]" at bounding box center [190, 136] width 328 height 24
type input "**********"
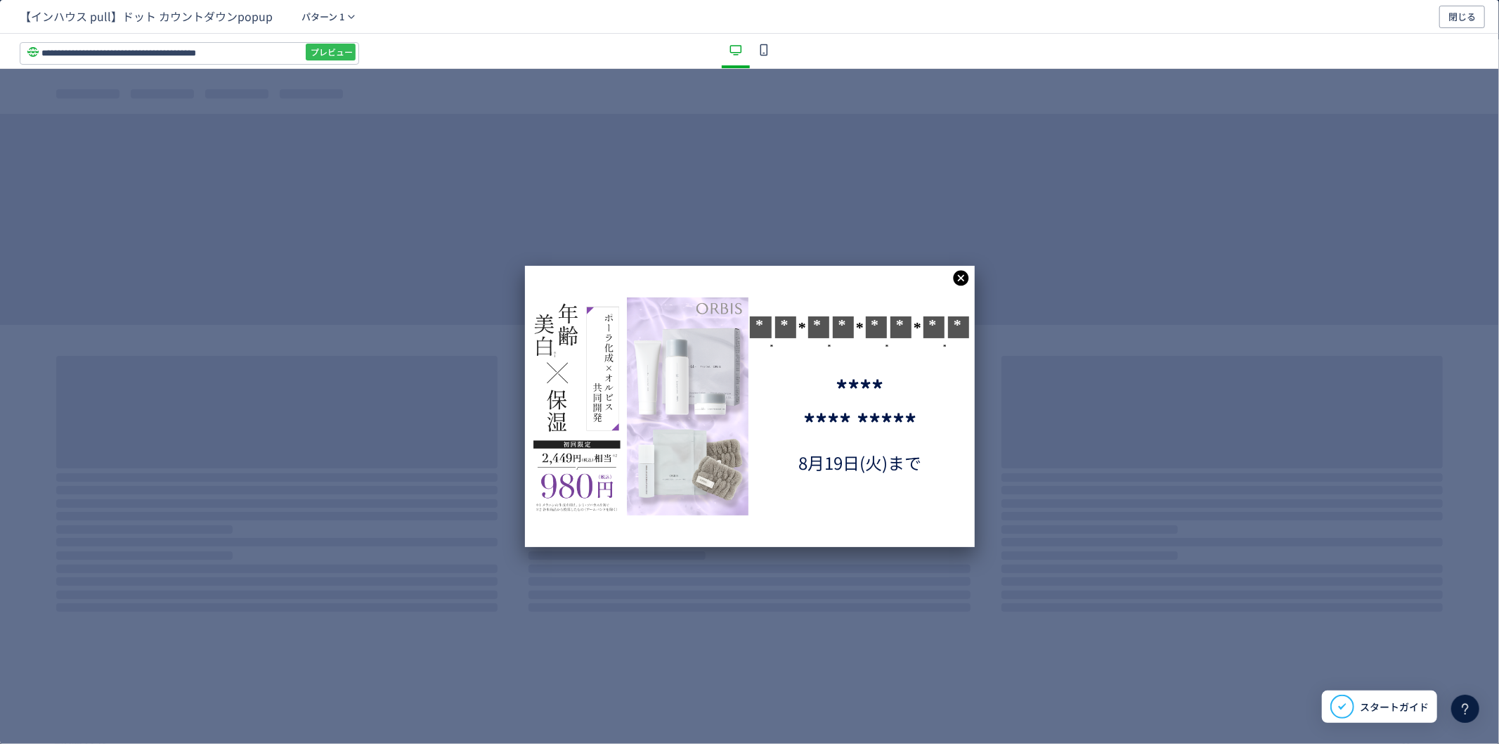
click at [336, 55] on span "プレビュー" at bounding box center [332, 52] width 42 height 22
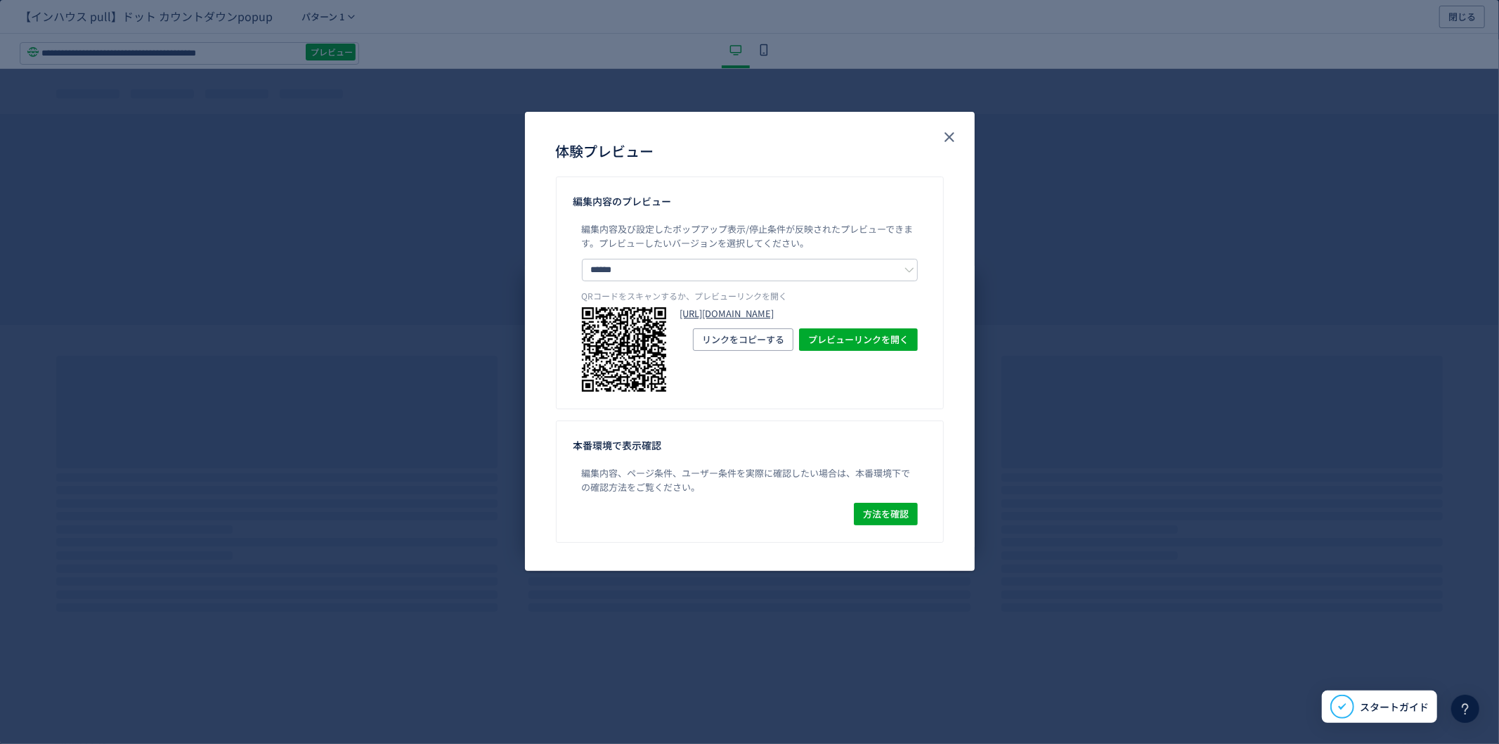
click at [726, 321] on link "[URL][DOMAIN_NAME]" at bounding box center [799, 313] width 238 height 13
